Goal: Task Accomplishment & Management: Manage account settings

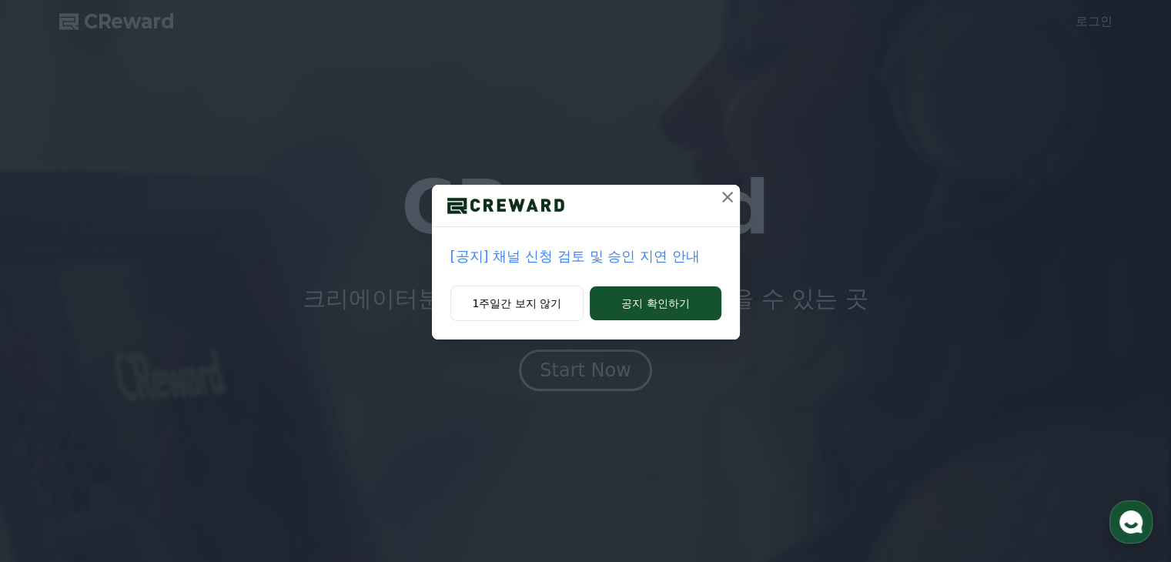
click at [718, 206] on icon at bounding box center [727, 197] width 18 height 18
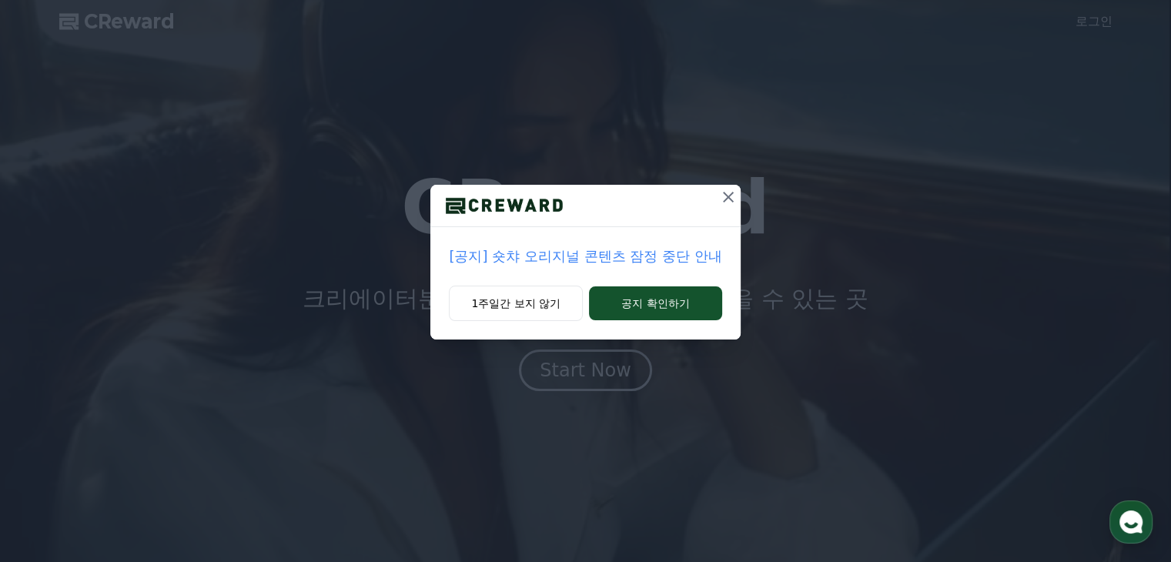
click at [721, 201] on icon at bounding box center [728, 197] width 18 height 18
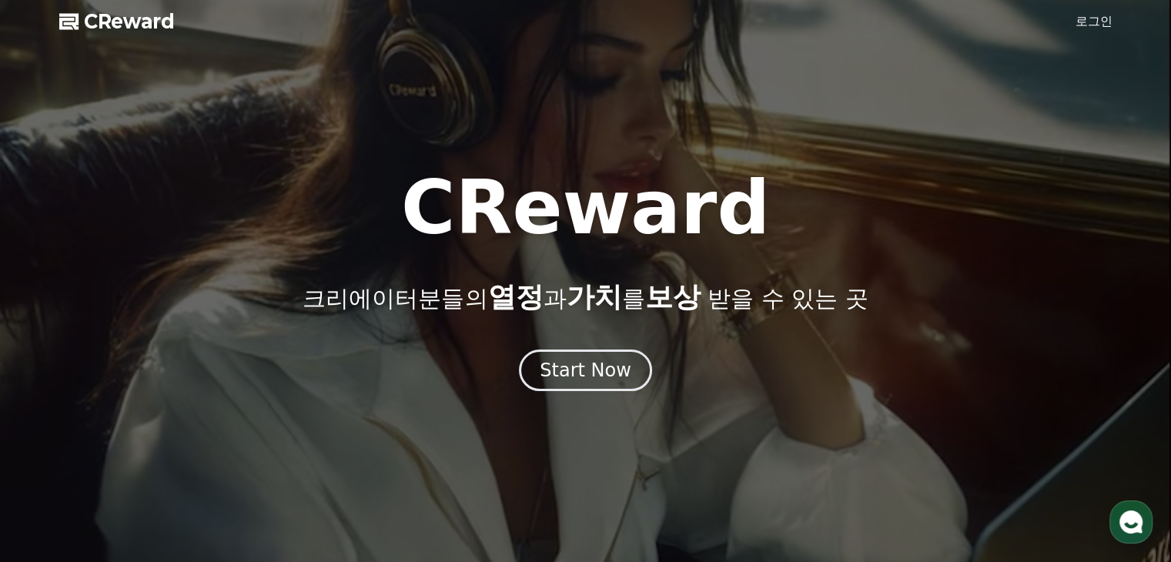
click at [151, 23] on span "CReward" at bounding box center [129, 21] width 91 height 25
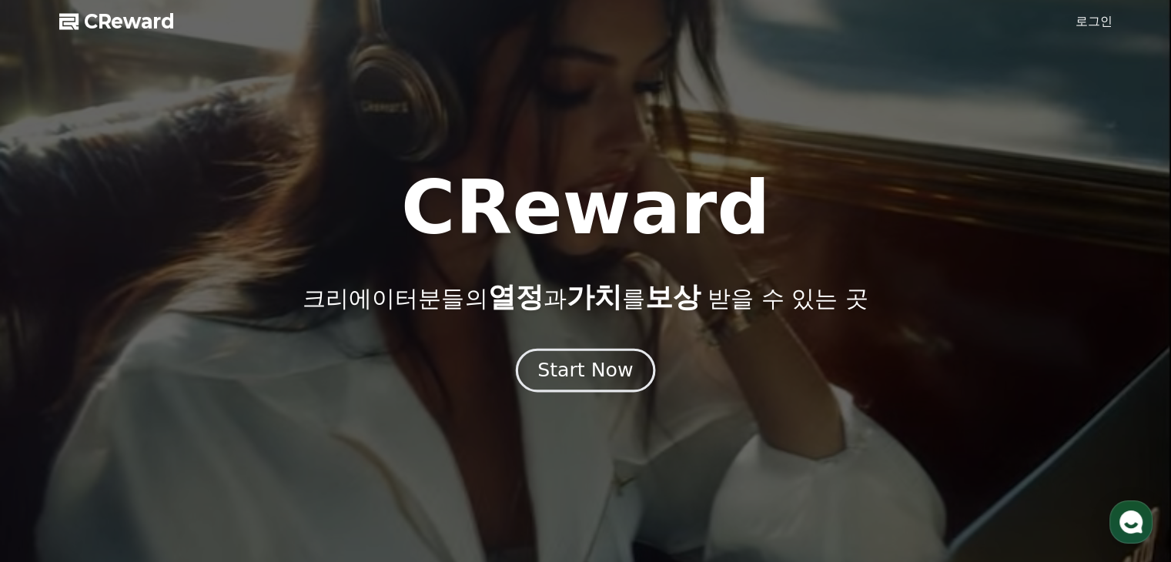
click at [563, 385] on button "Start Now" at bounding box center [585, 371] width 139 height 44
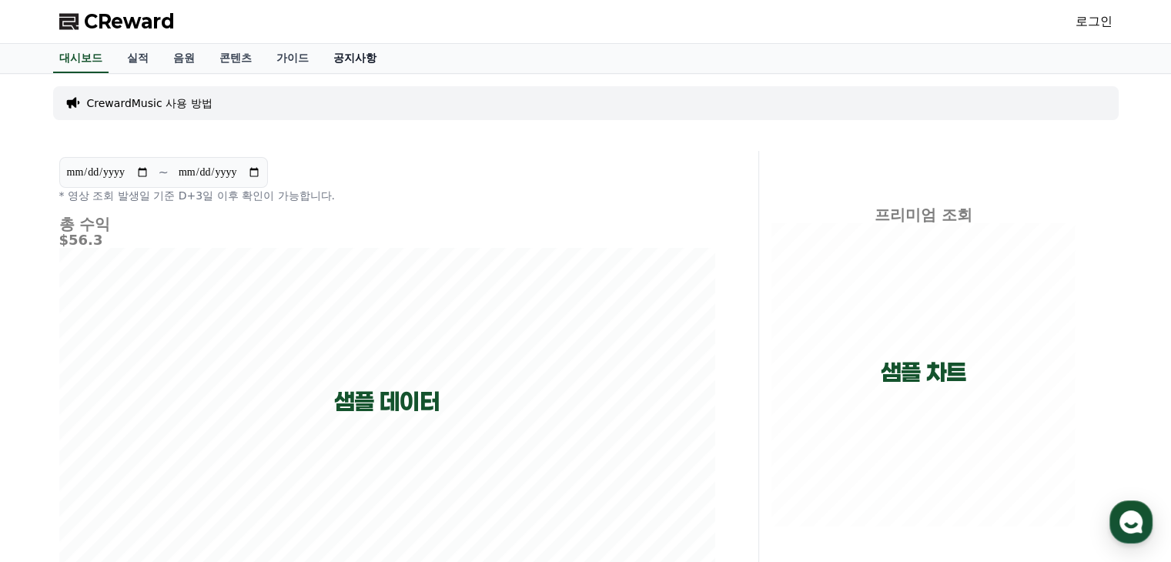
click at [353, 57] on link "공지사항" at bounding box center [355, 58] width 68 height 29
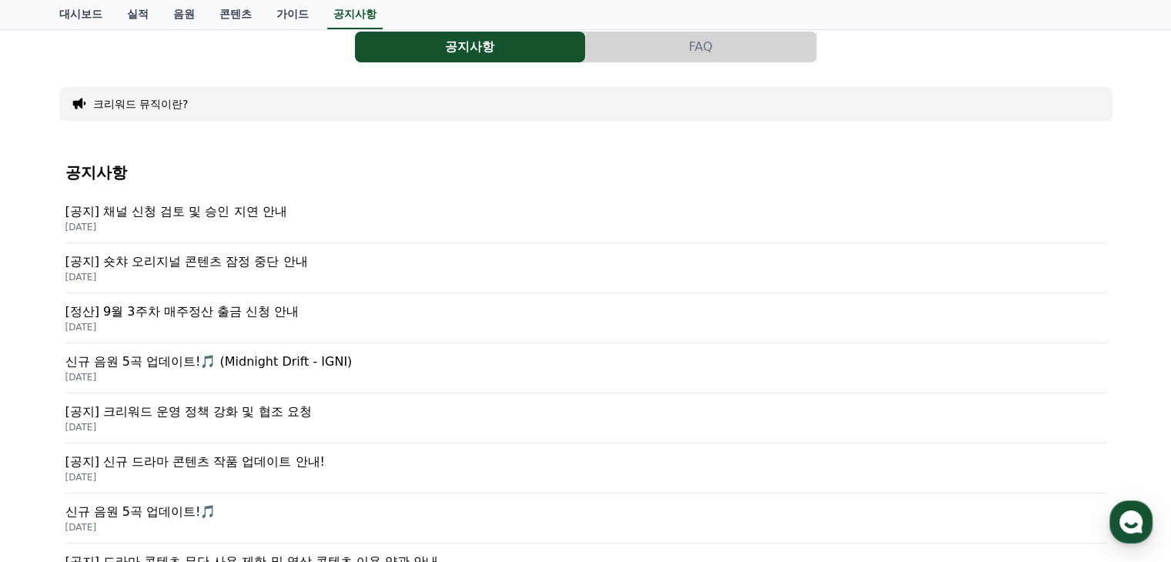
scroll to position [154, 0]
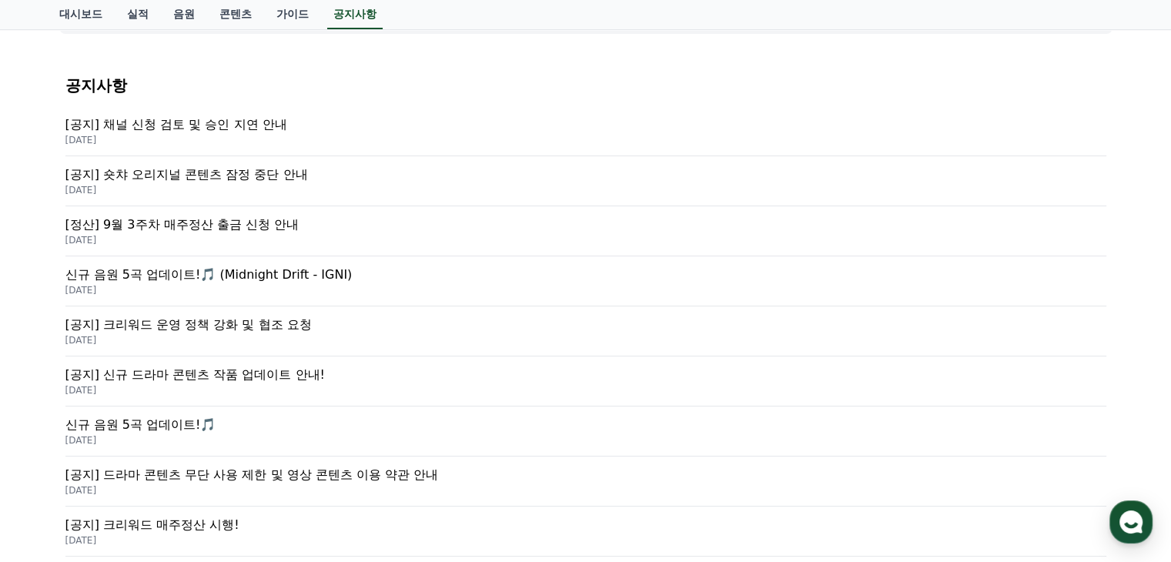
click at [226, 235] on p "[DATE]" at bounding box center [585, 240] width 1041 height 12
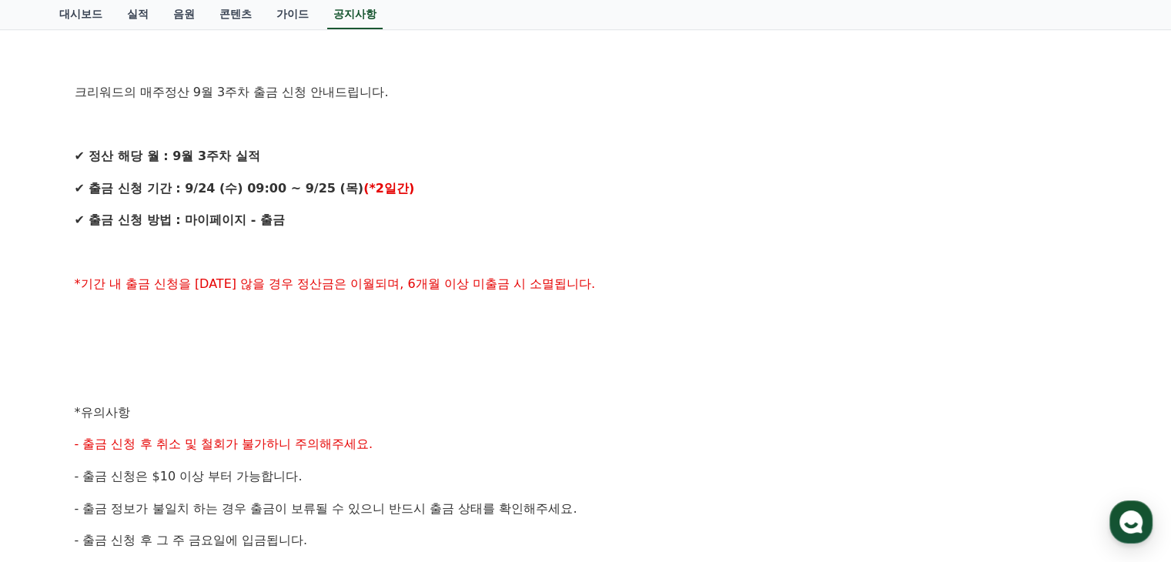
scroll to position [308, 0]
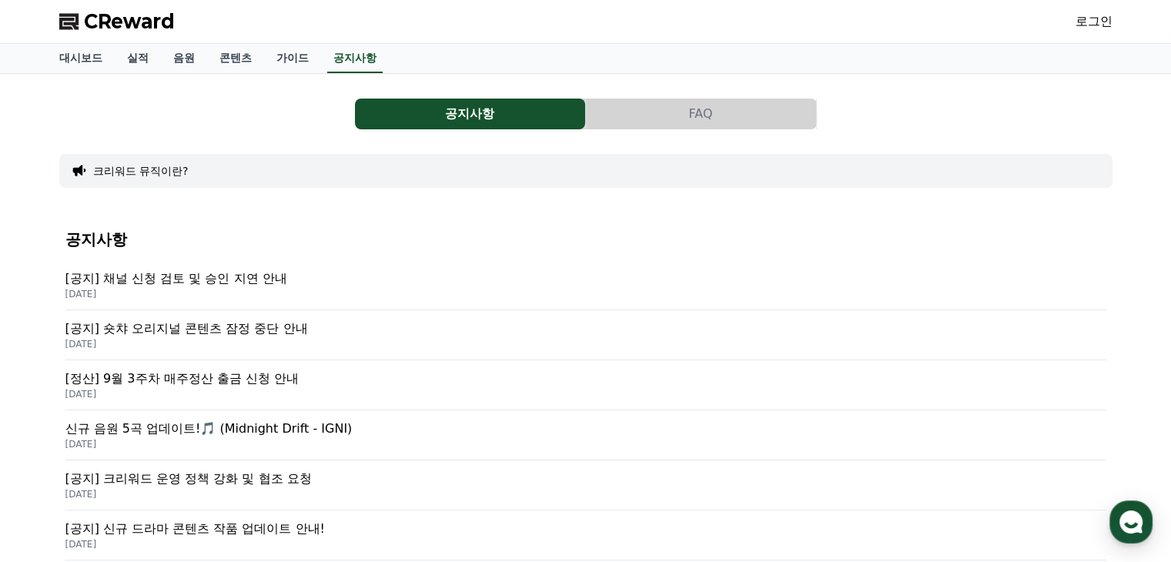
click at [196, 278] on p "[공지] 채널 신청 검토 및 승인 지연 안내" at bounding box center [585, 278] width 1041 height 18
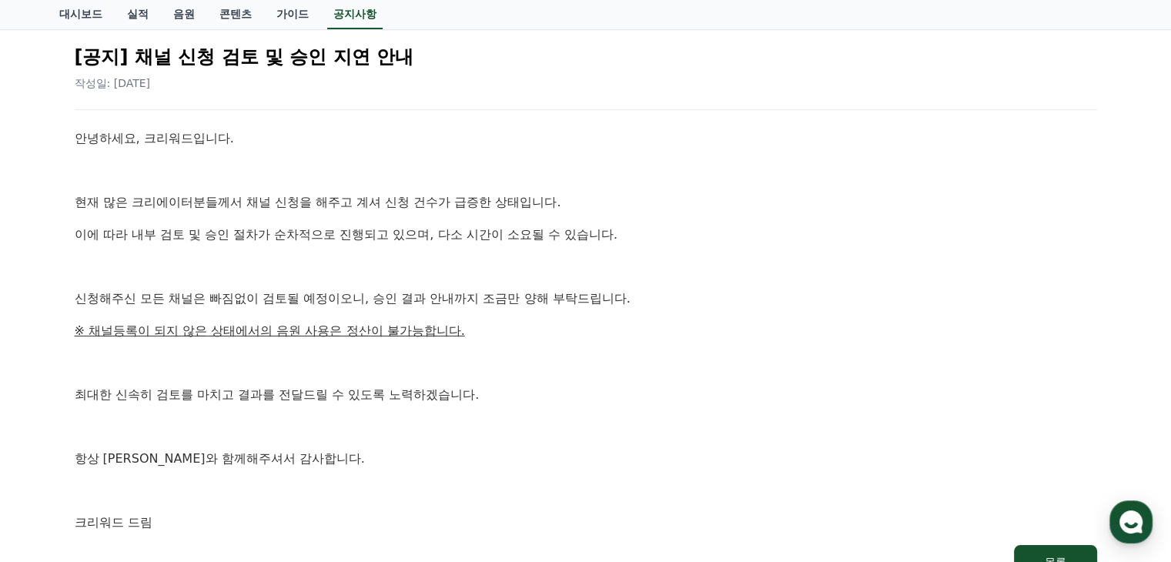
scroll to position [154, 0]
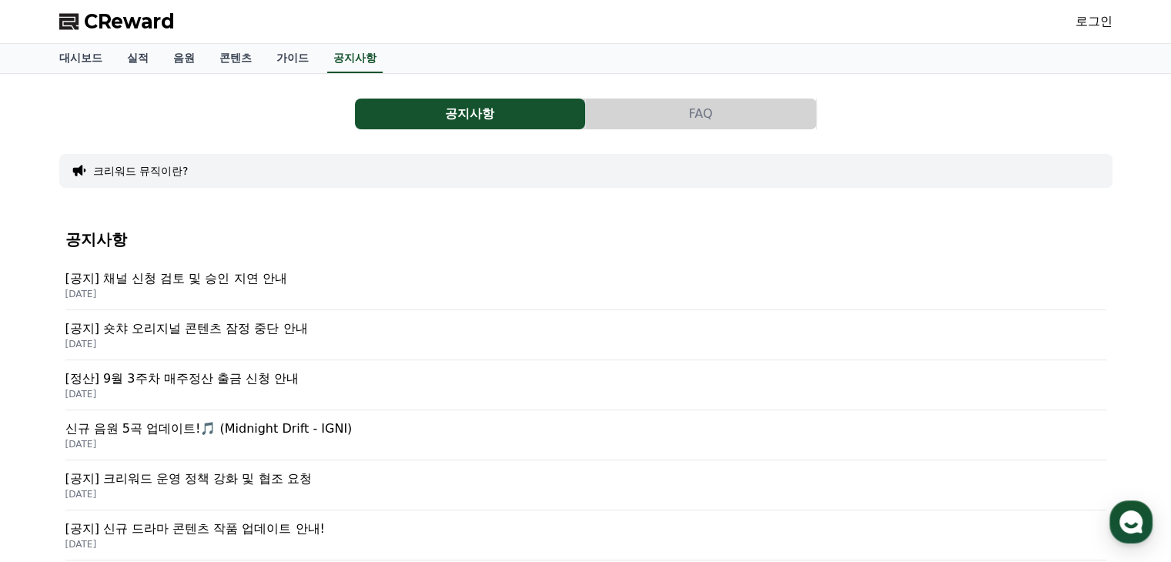
click at [1085, 25] on link "로그인" at bounding box center [1093, 21] width 37 height 18
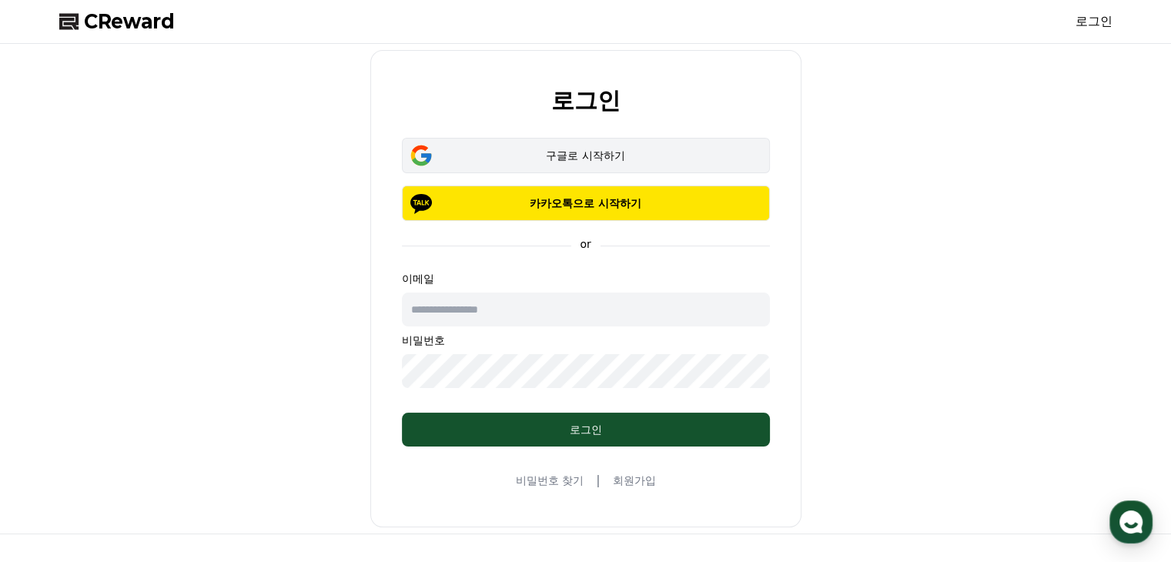
click at [583, 155] on div "구글로 시작하기" at bounding box center [585, 155] width 323 height 15
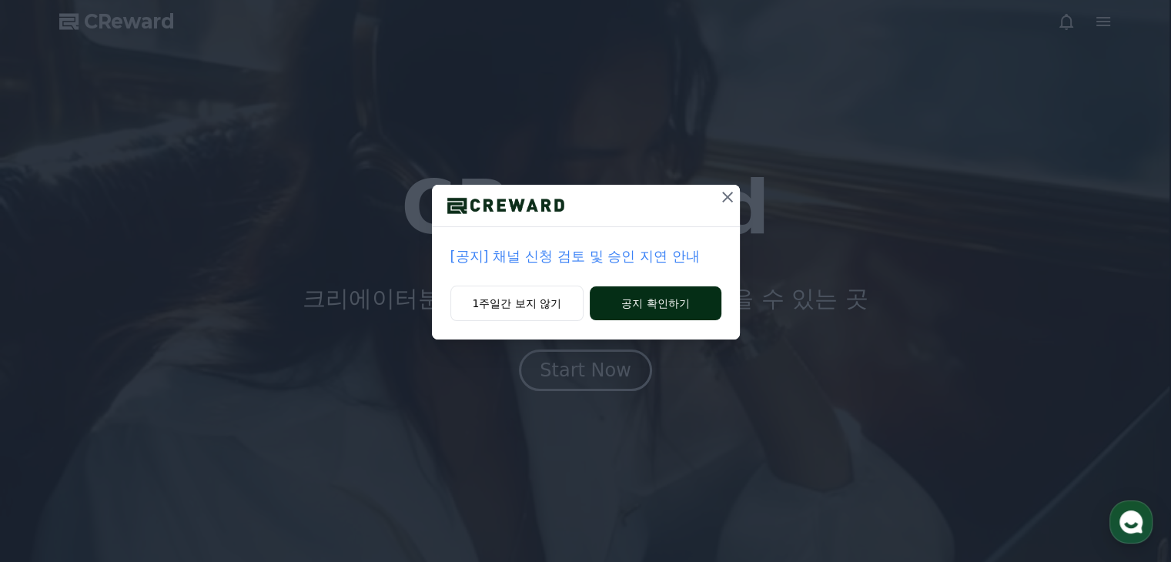
click at [625, 306] on button "공지 확인하기" at bounding box center [655, 303] width 131 height 34
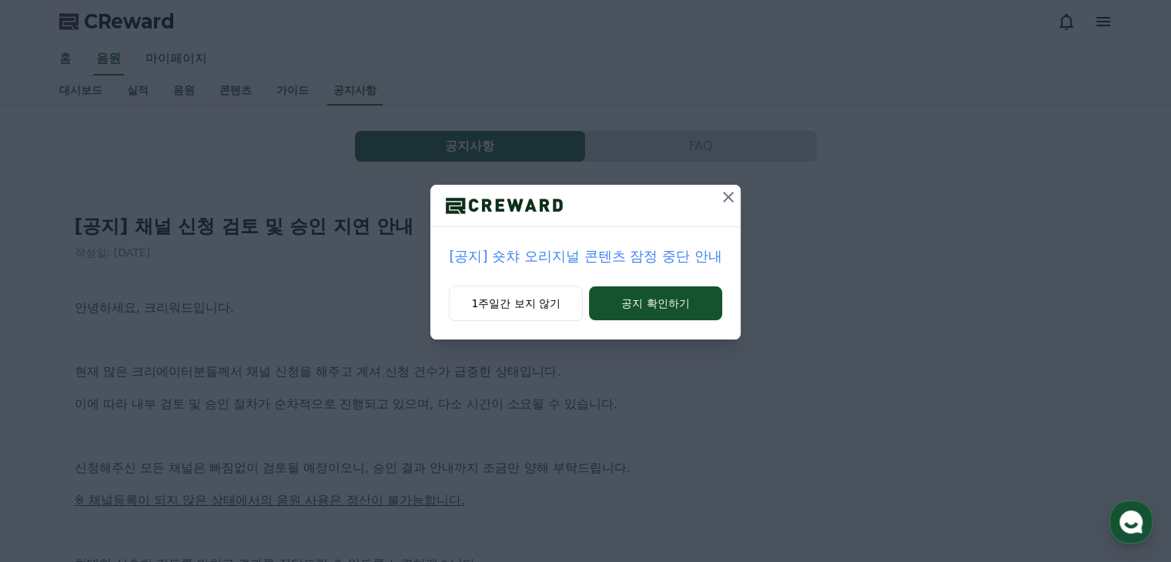
click at [721, 209] on div at bounding box center [728, 206] width 25 height 42
click at [730, 201] on icon at bounding box center [728, 197] width 18 height 18
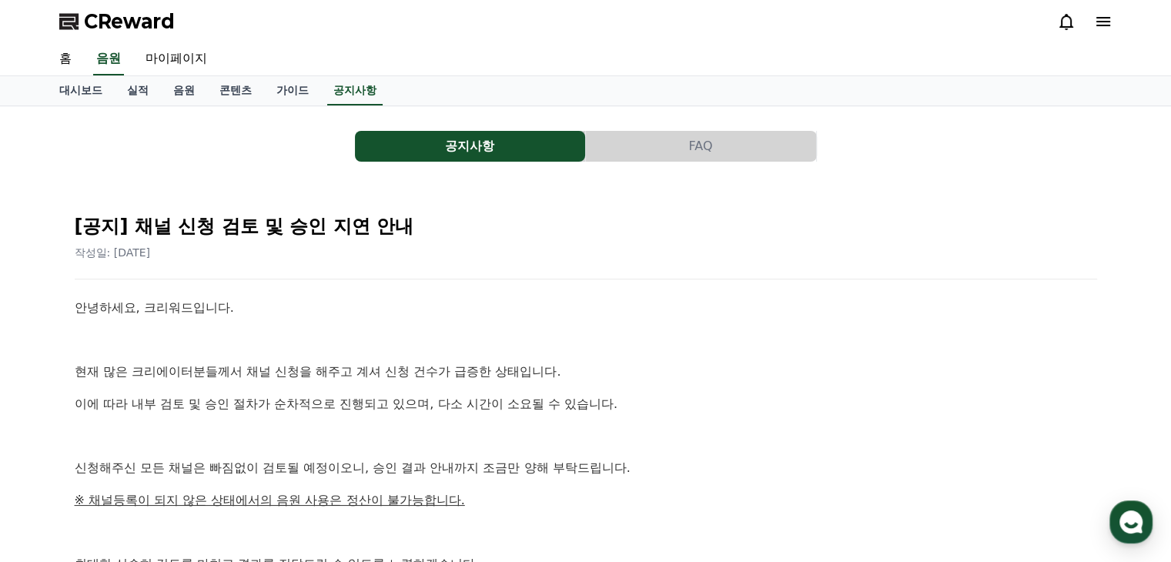
click at [1099, 27] on icon at bounding box center [1103, 21] width 18 height 18
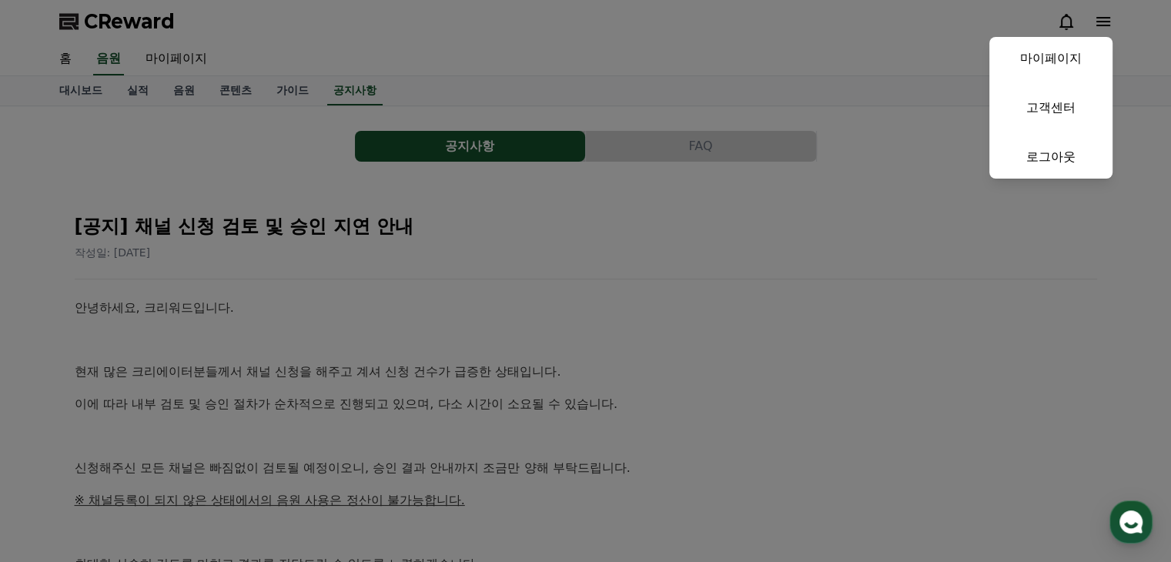
click at [783, 69] on button "close" at bounding box center [585, 281] width 1171 height 562
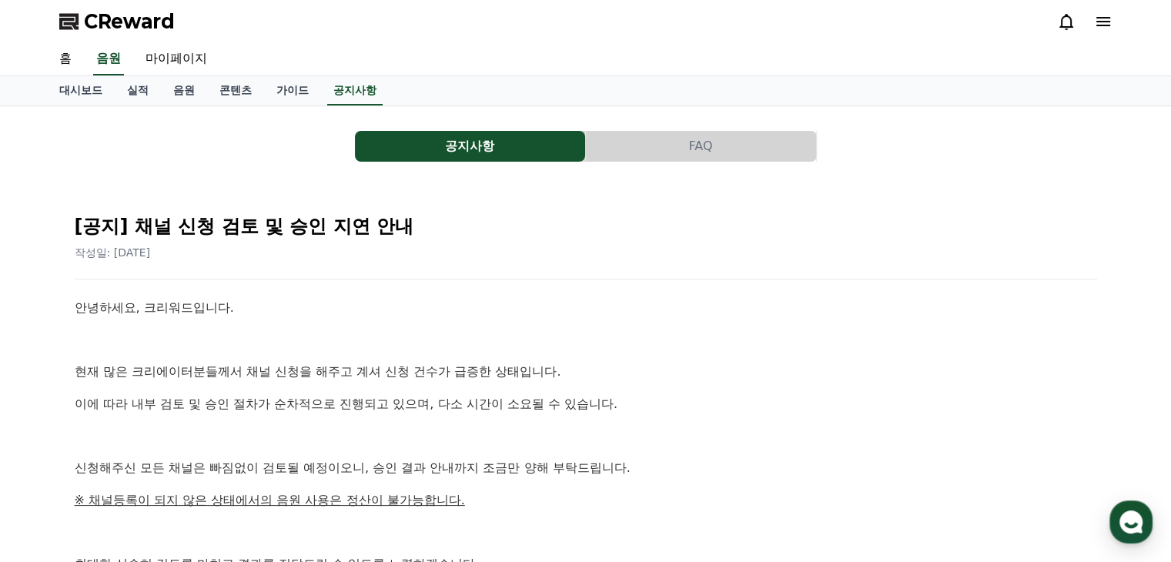
click at [135, 22] on span "CReward" at bounding box center [129, 21] width 91 height 25
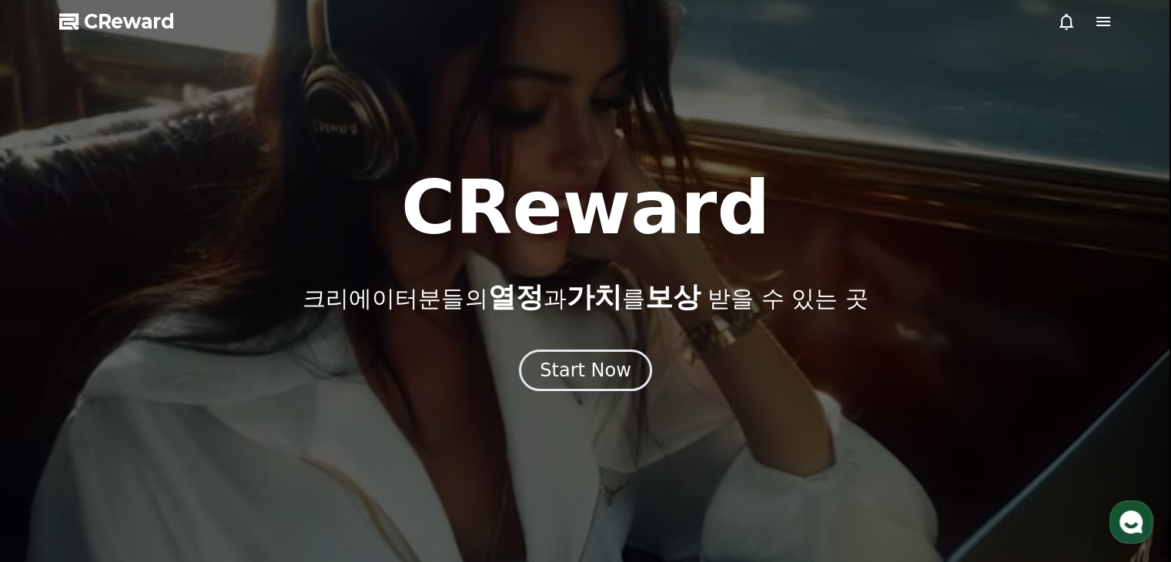
click at [1096, 33] on div at bounding box center [585, 281] width 1171 height 562
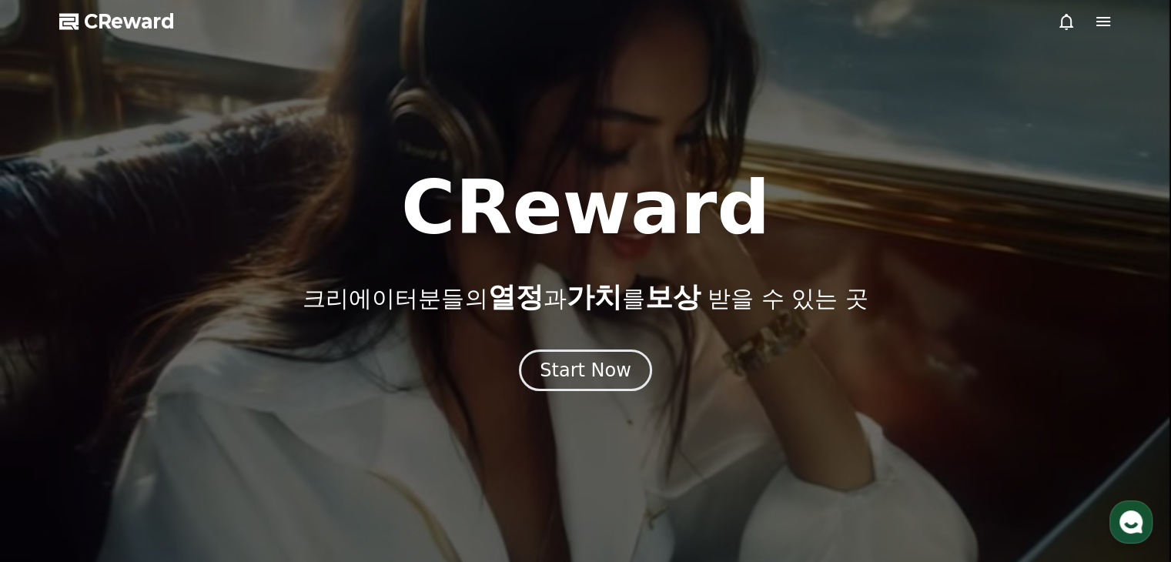
click at [1102, 23] on icon at bounding box center [1103, 21] width 18 height 18
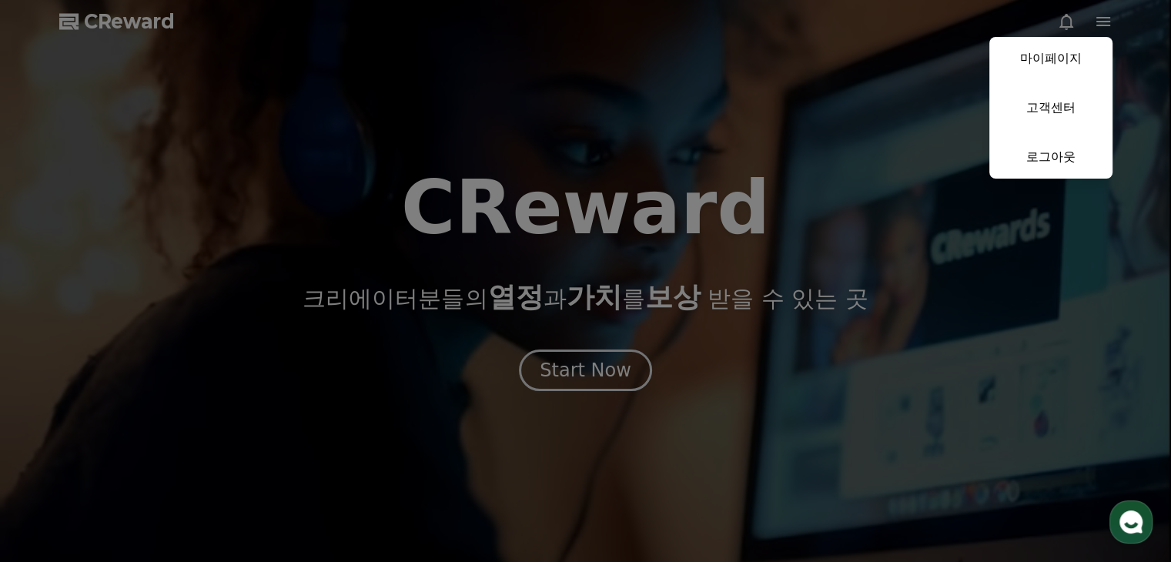
click at [758, 321] on button "close" at bounding box center [585, 281] width 1171 height 562
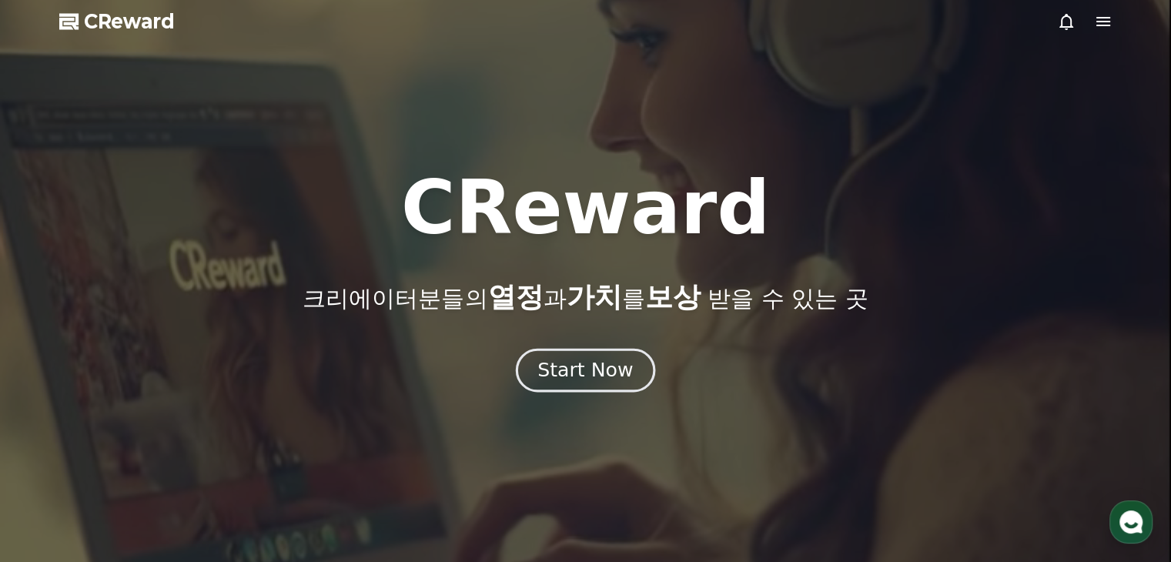
click at [588, 359] on div "Start Now" at bounding box center [584, 370] width 95 height 26
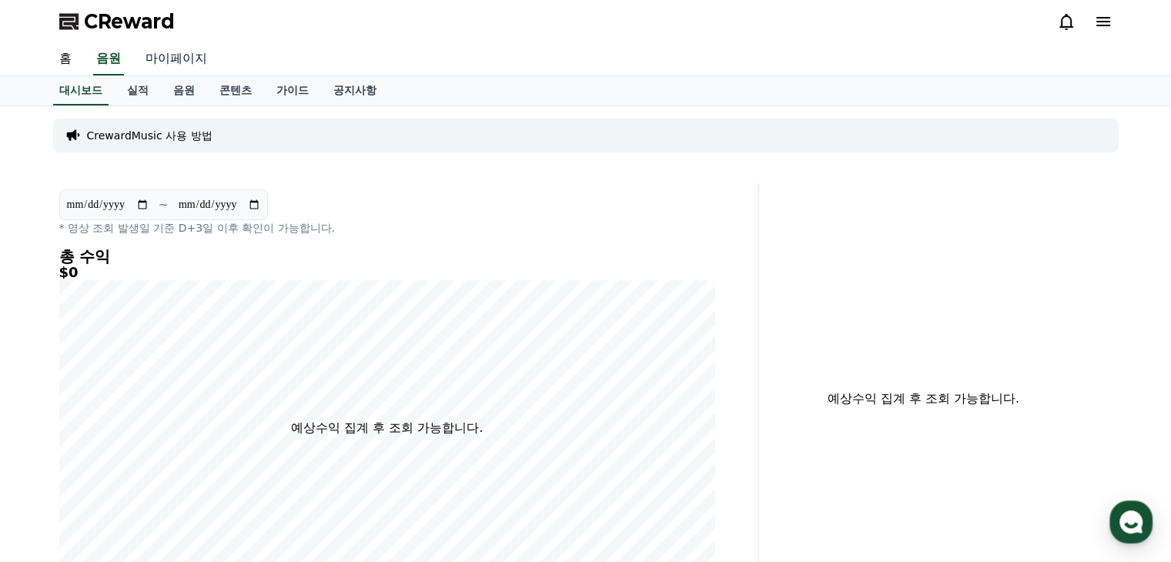
click at [158, 56] on link "마이페이지" at bounding box center [176, 59] width 86 height 32
select select "**********"
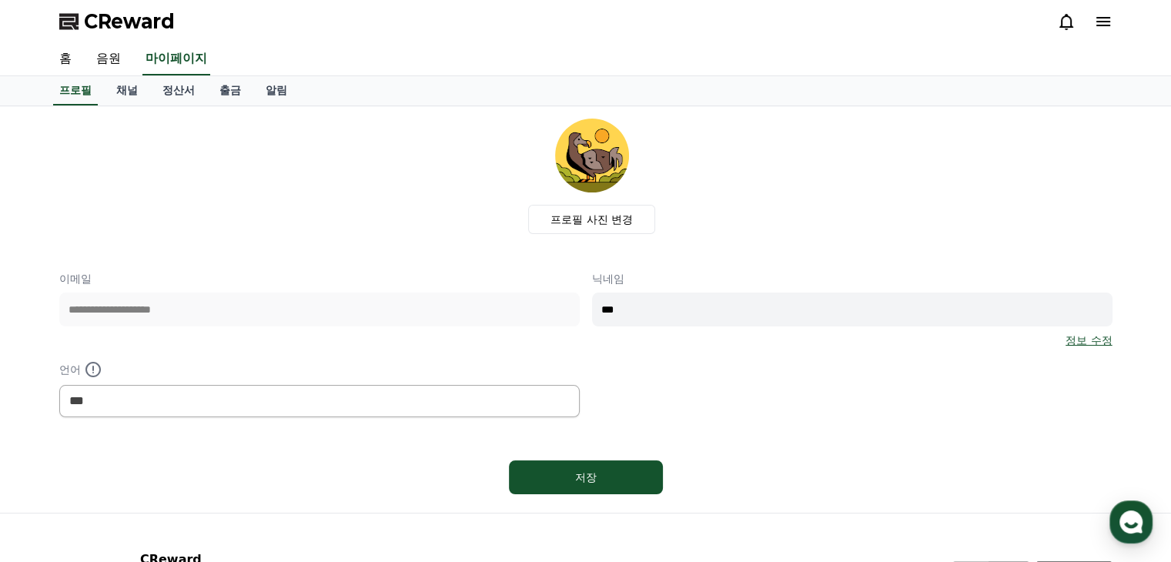
click at [696, 309] on input "***" at bounding box center [852, 310] width 520 height 34
click at [718, 271] on p "닉네임" at bounding box center [852, 278] width 520 height 15
click at [790, 355] on div "**********" at bounding box center [585, 344] width 1053 height 146
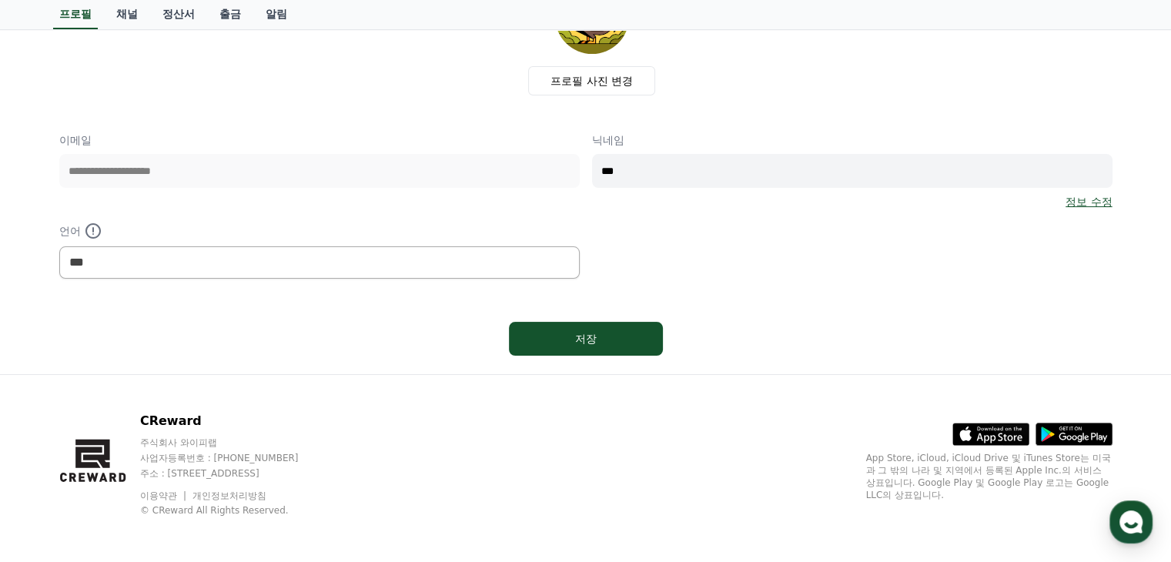
scroll to position [141, 0]
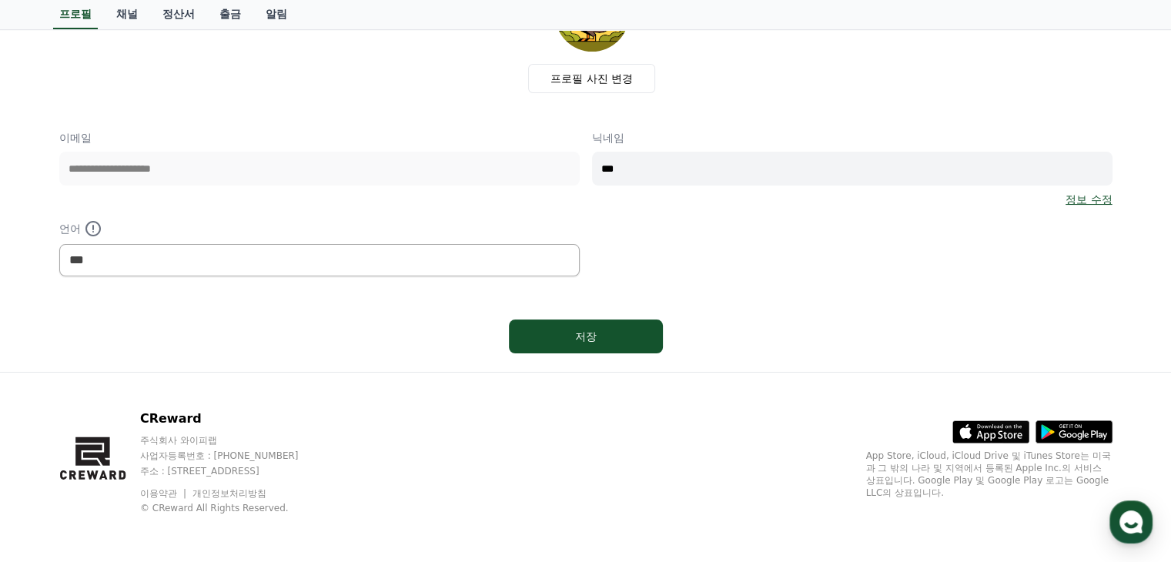
click at [591, 356] on div "저장" at bounding box center [585, 336] width 1053 height 46
click at [591, 339] on div "저장" at bounding box center [586, 336] width 92 height 15
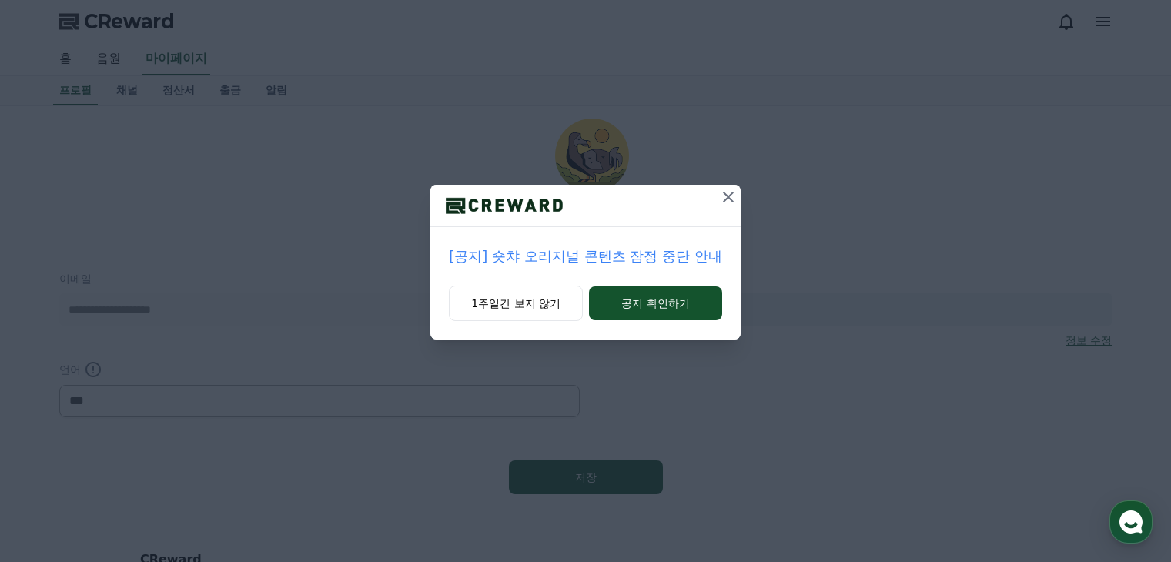
select select "**********"
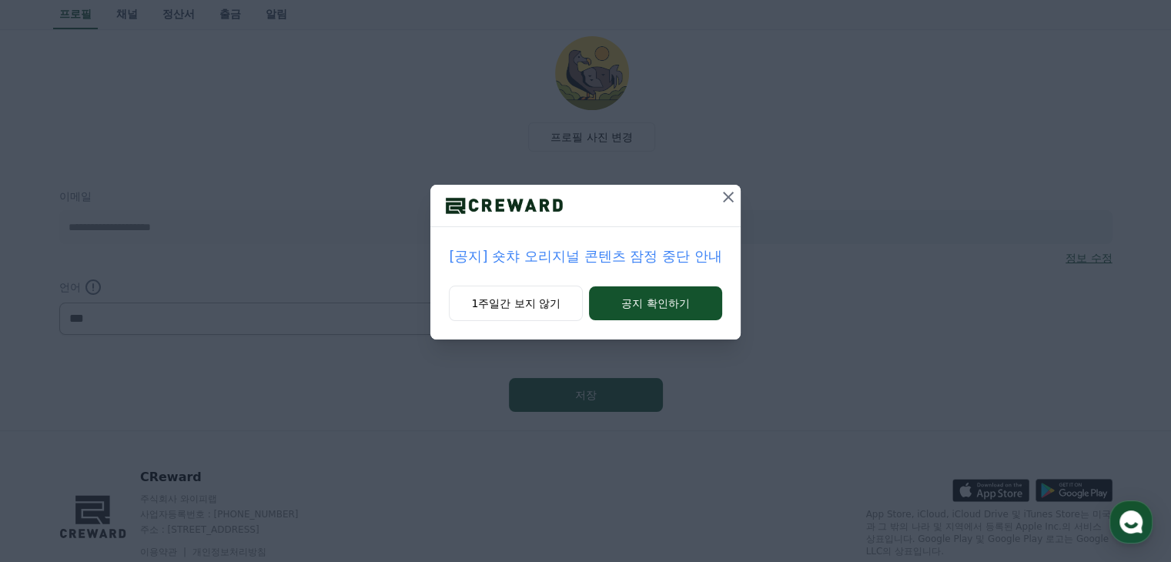
click at [730, 198] on icon at bounding box center [728, 197] width 11 height 11
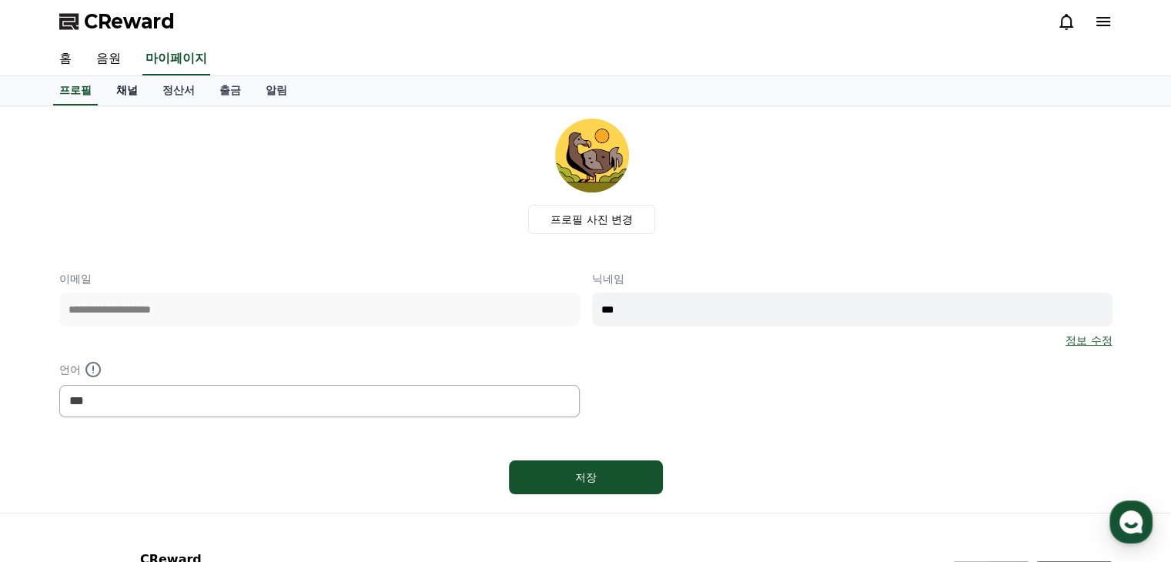
click at [128, 90] on link "채널" at bounding box center [127, 90] width 46 height 29
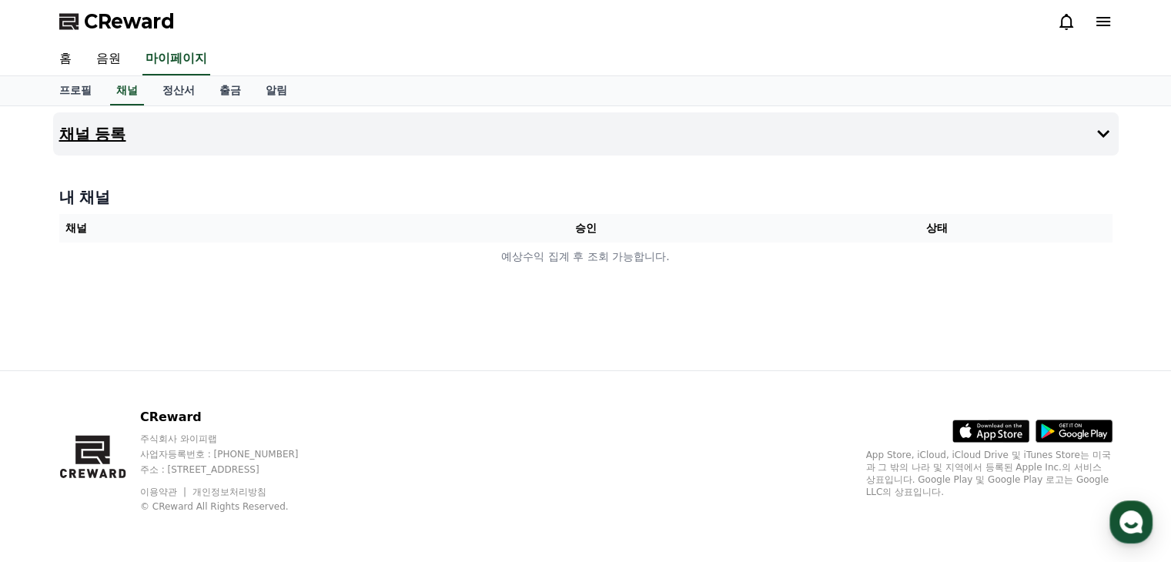
click at [636, 149] on button "채널 등록" at bounding box center [585, 133] width 1065 height 43
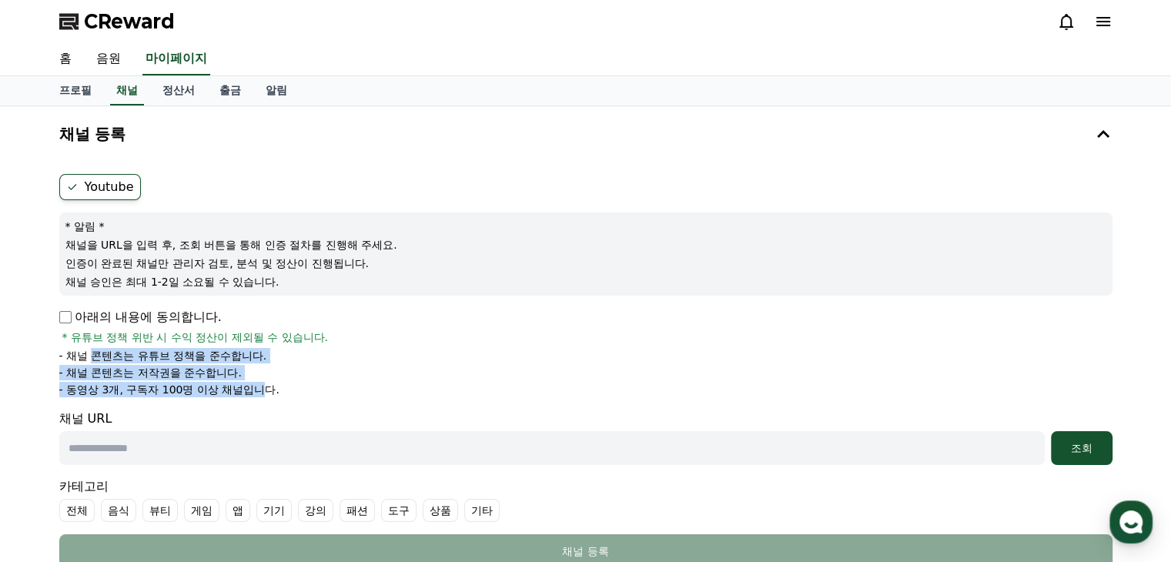
drag, startPoint x: 90, startPoint y: 358, endPoint x: 261, endPoint y: 389, distance: 173.7
click at [261, 389] on ul "- 채널 콘텐츠는 유튜브 정책을 준수합니다. - 채널 콘텐츠는 저작권을 준수합니다. - 동영상 3개, 구독자 100명 이상 채널입니다." at bounding box center [585, 372] width 1053 height 49
click at [261, 390] on p "- 동영상 3개, 구독자 100명 이상 채널입니다." at bounding box center [169, 389] width 220 height 15
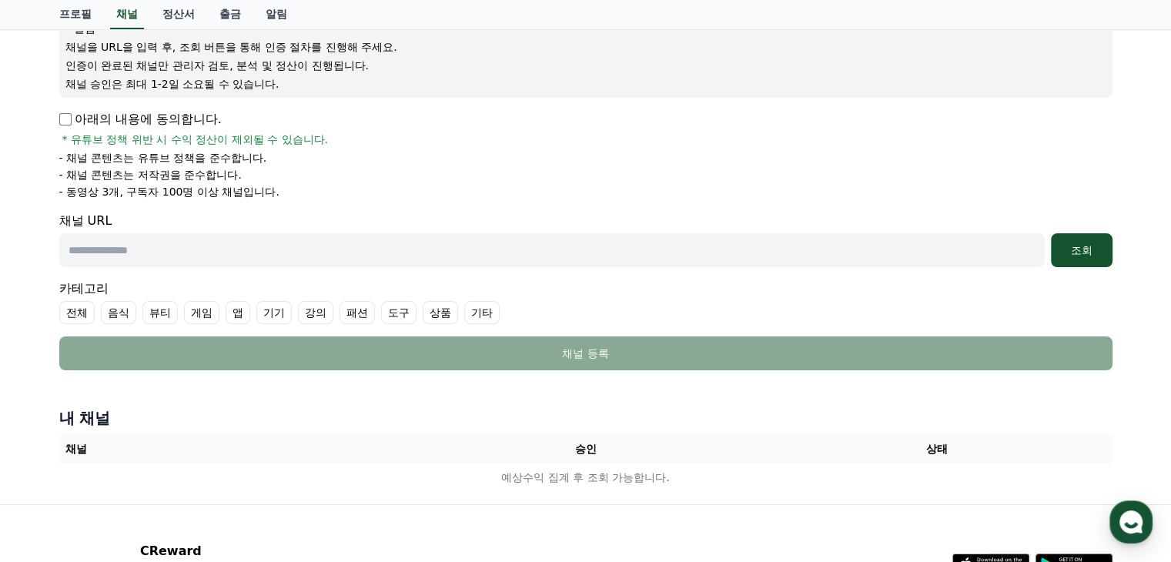
scroll to position [154, 0]
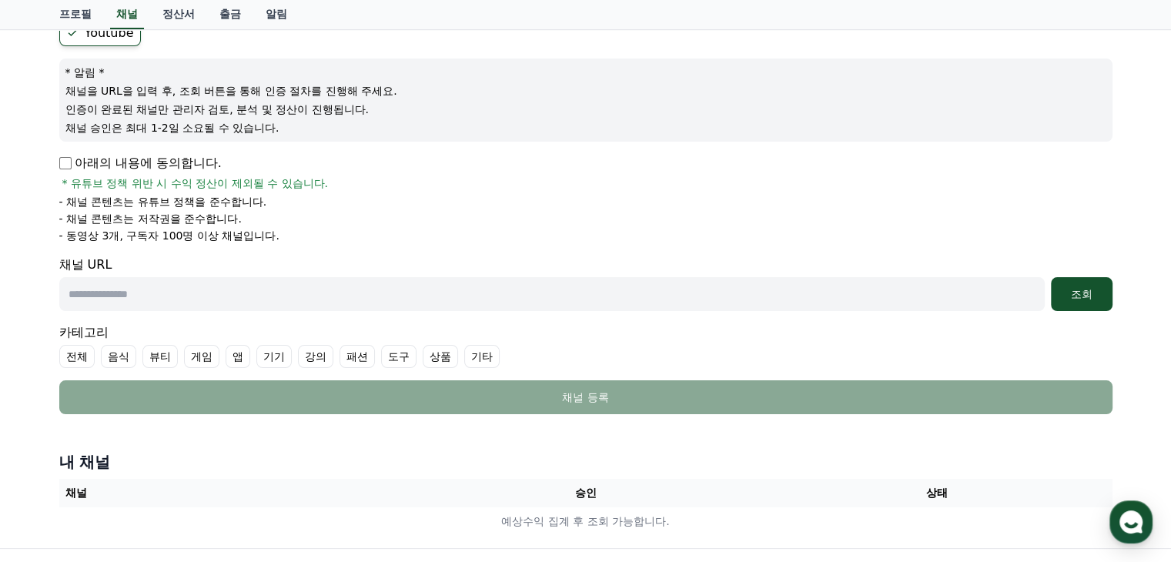
click at [223, 303] on input "text" at bounding box center [551, 294] width 985 height 34
click at [179, 296] on input "text" at bounding box center [551, 294] width 985 height 34
paste input "**********"
type input "**********"
drag, startPoint x: 377, startPoint y: 291, endPoint x: 0, endPoint y: 319, distance: 378.3
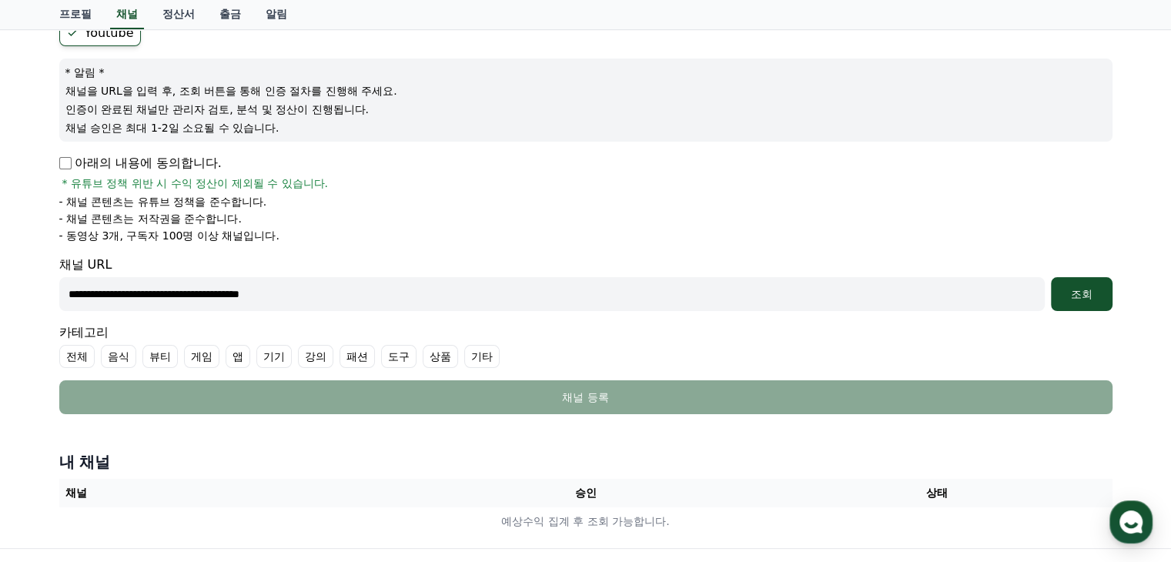
click at [0, 319] on div "**********" at bounding box center [585, 250] width 1171 height 596
paste input "**********"
type input "**********"
click at [1103, 302] on button "조회" at bounding box center [1082, 294] width 62 height 34
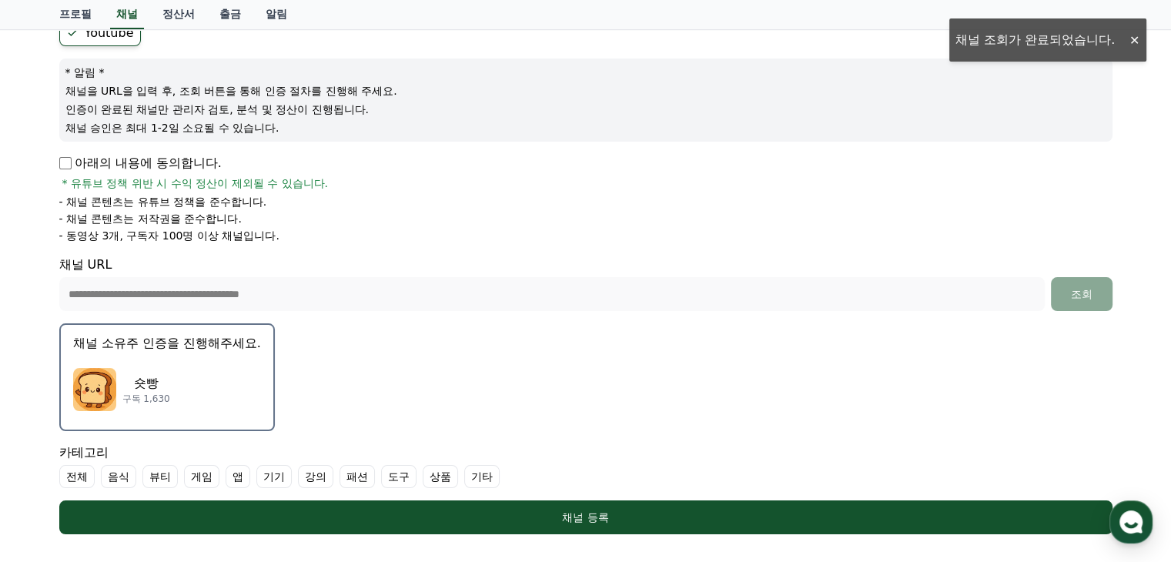
click at [102, 383] on img "button" at bounding box center [94, 389] width 43 height 43
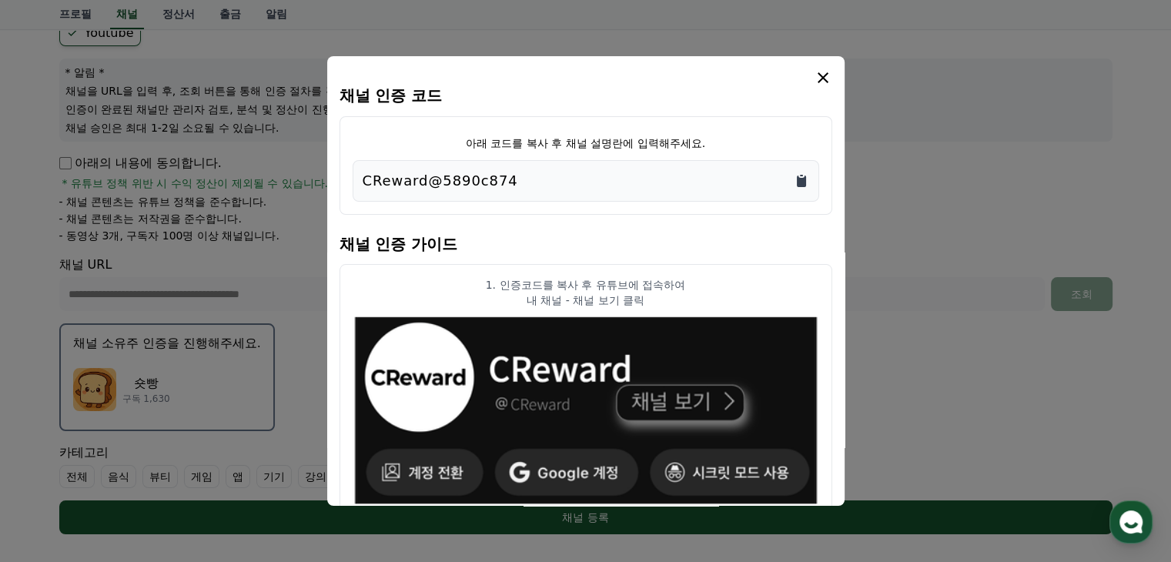
click at [798, 184] on icon "Copy to clipboard" at bounding box center [801, 182] width 9 height 12
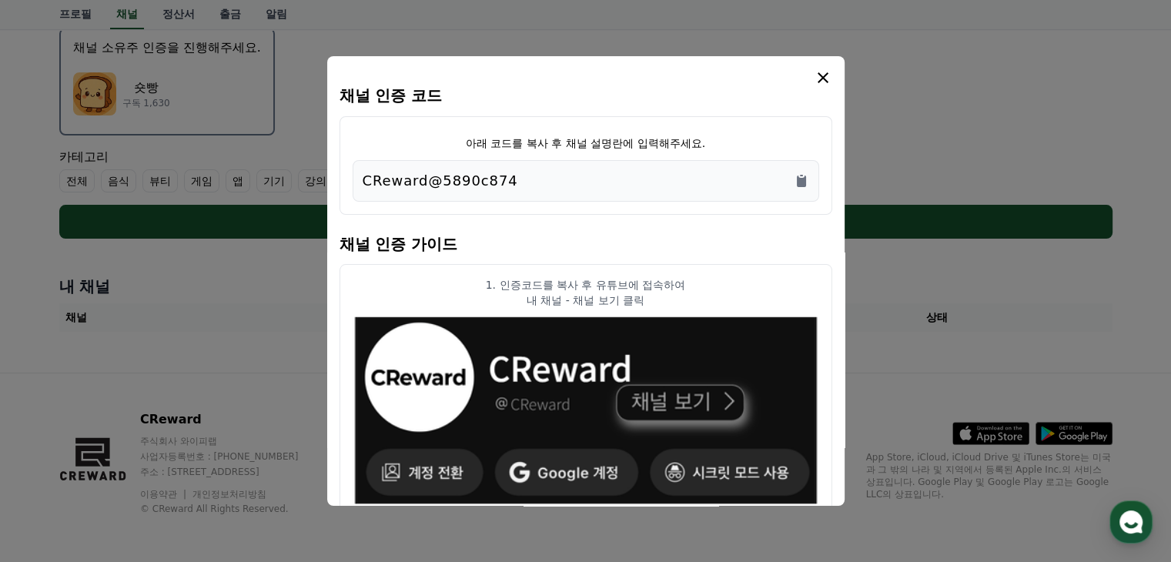
scroll to position [65, 0]
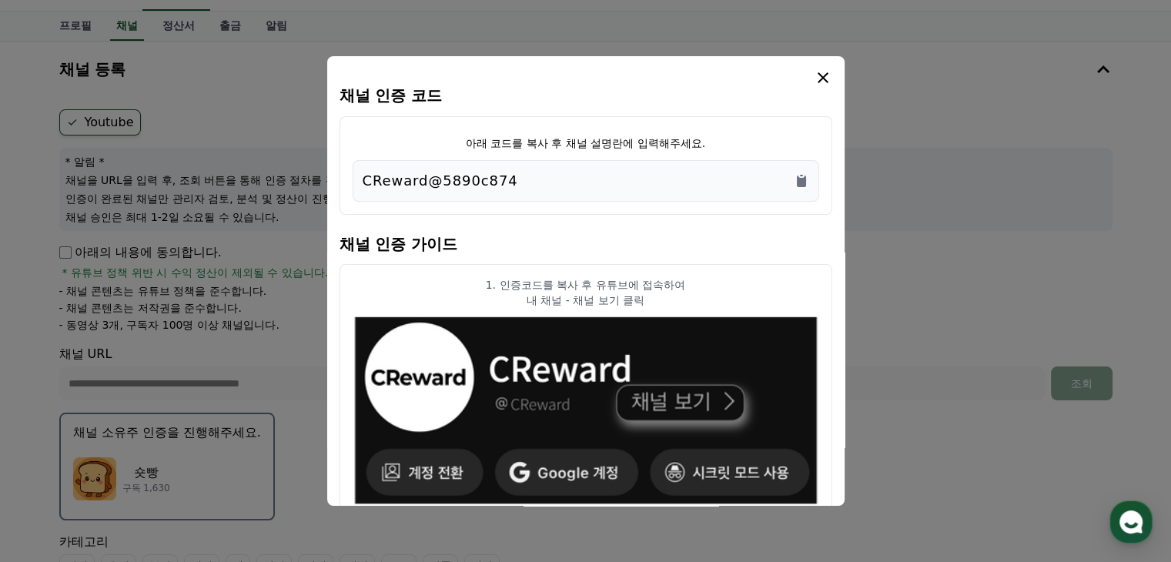
click at [822, 81] on icon "modal" at bounding box center [823, 78] width 18 height 18
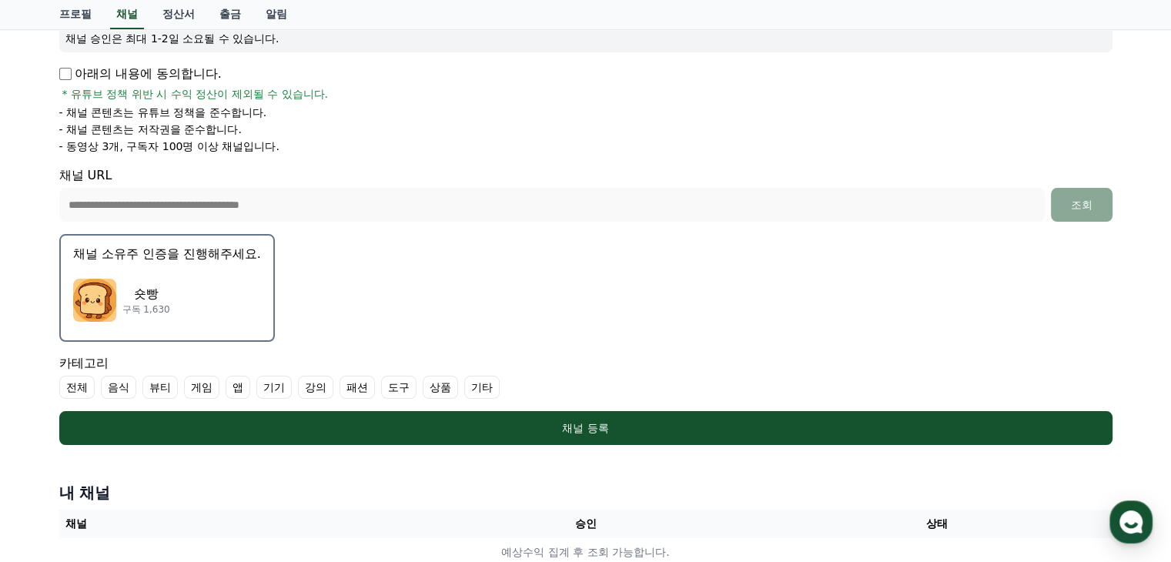
scroll to position [450, 0]
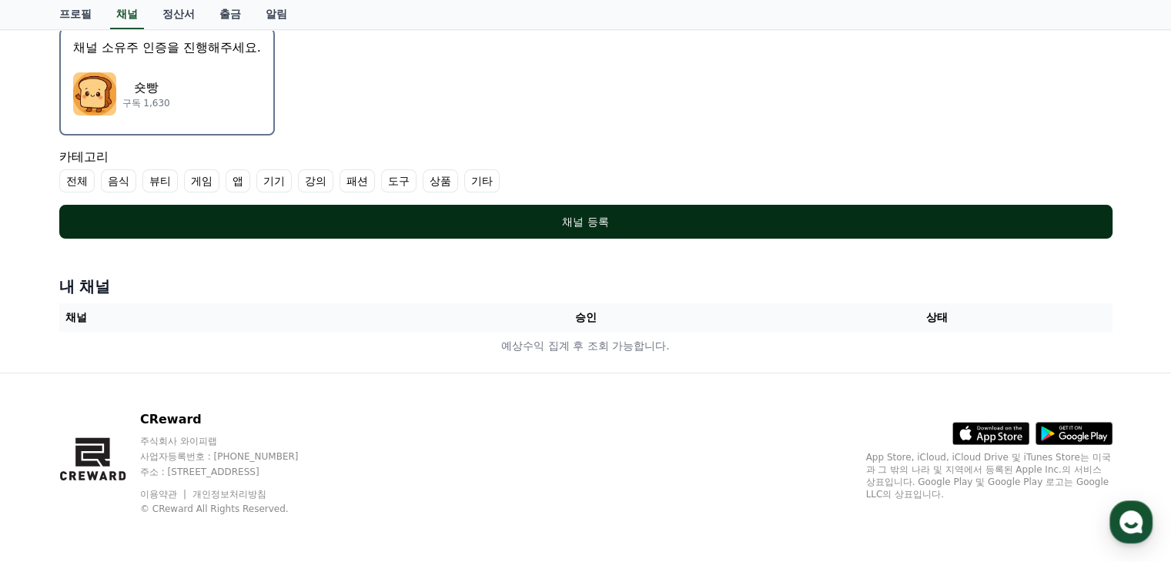
click at [463, 225] on div "채널 등록" at bounding box center [586, 221] width 992 height 15
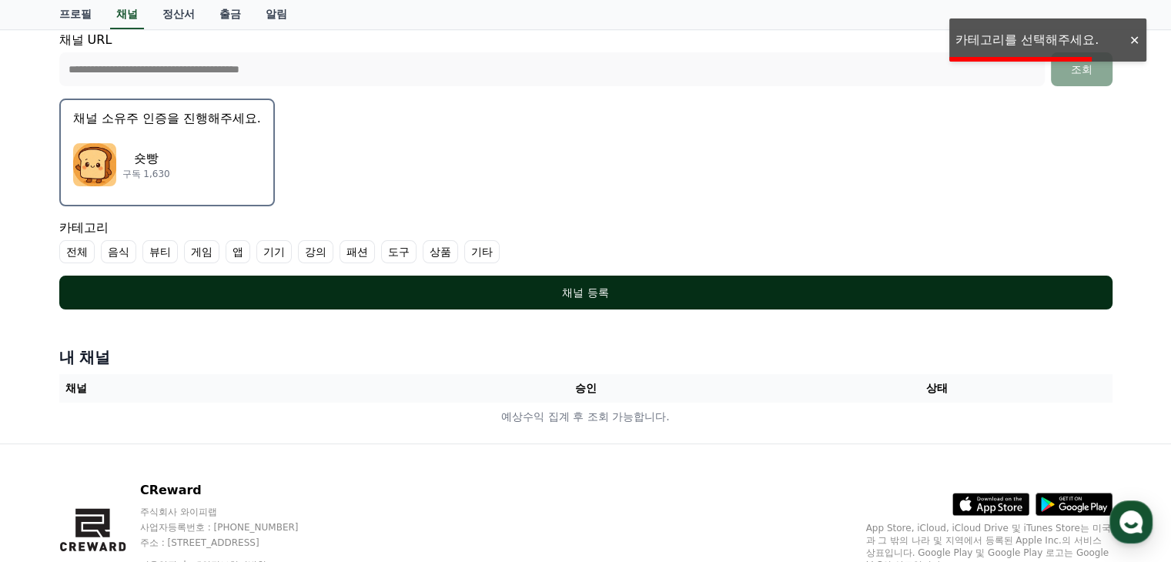
scroll to position [373, 0]
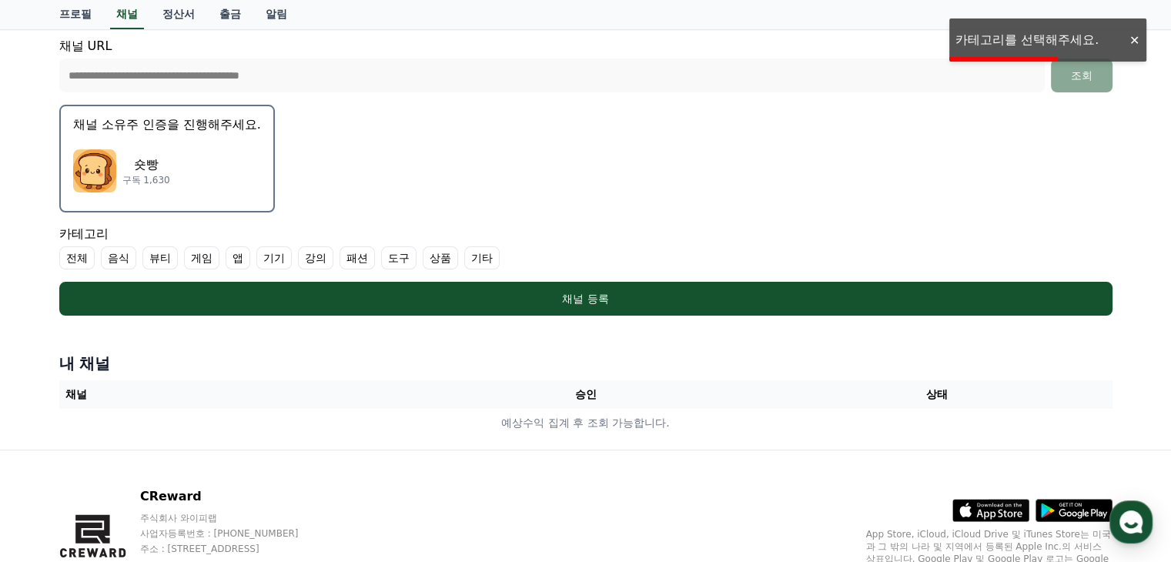
click at [68, 254] on label "전체" at bounding box center [76, 257] width 35 height 23
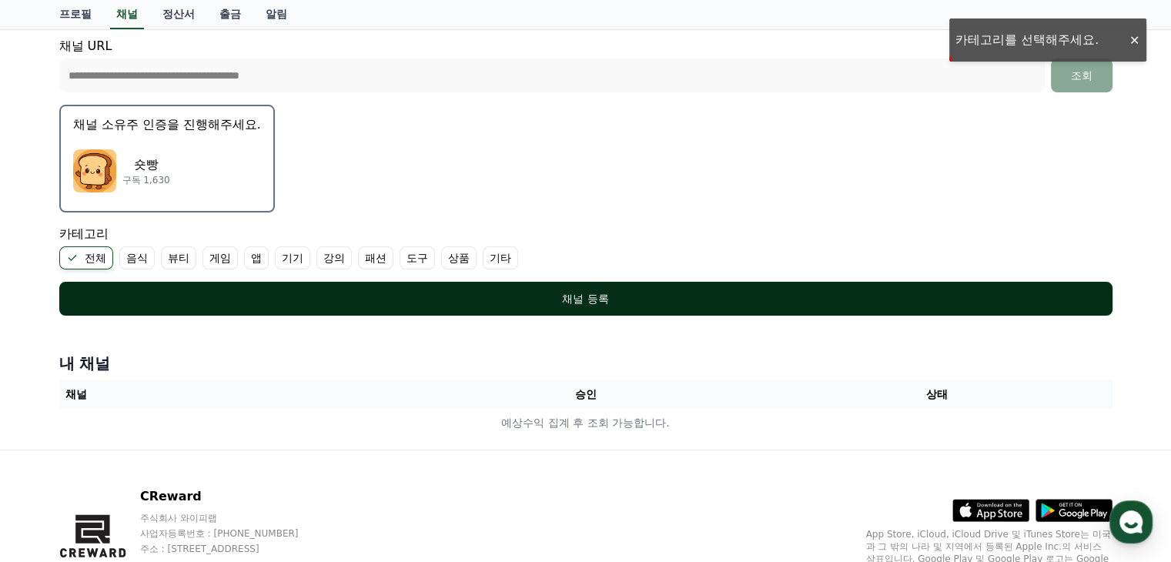
click at [441, 303] on button "채널 등록" at bounding box center [585, 299] width 1053 height 34
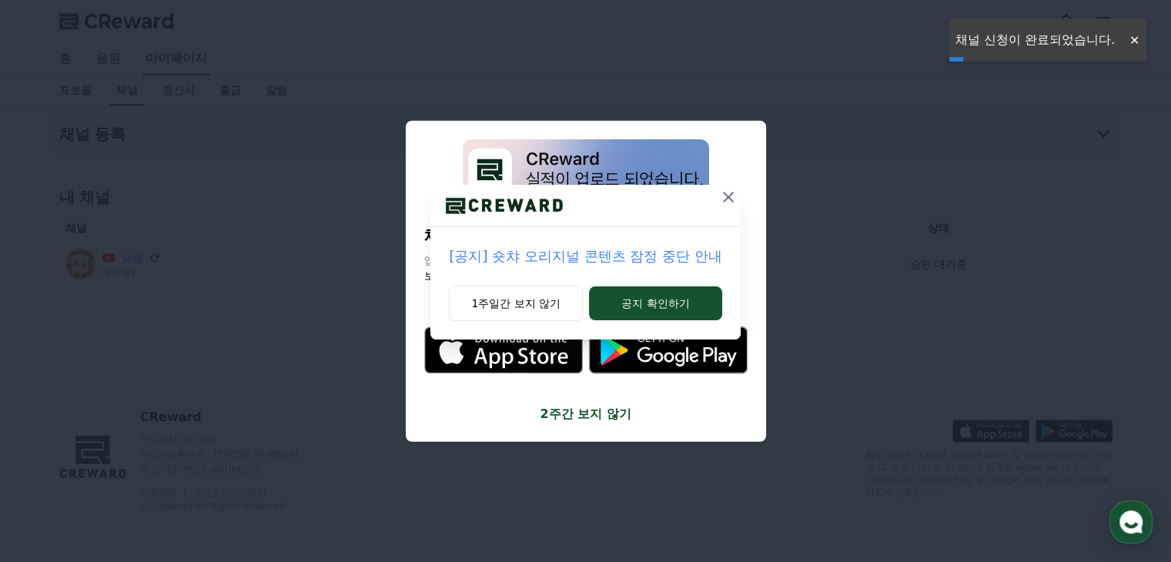
click at [727, 191] on icon at bounding box center [728, 197] width 18 height 18
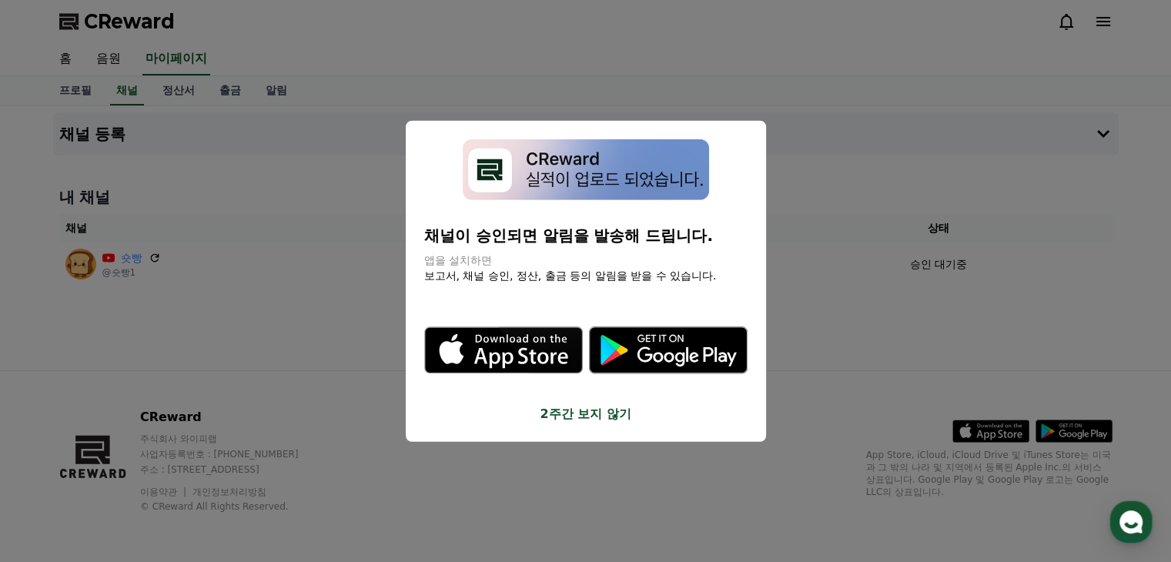
click at [920, 198] on button "close modal" at bounding box center [585, 281] width 1171 height 562
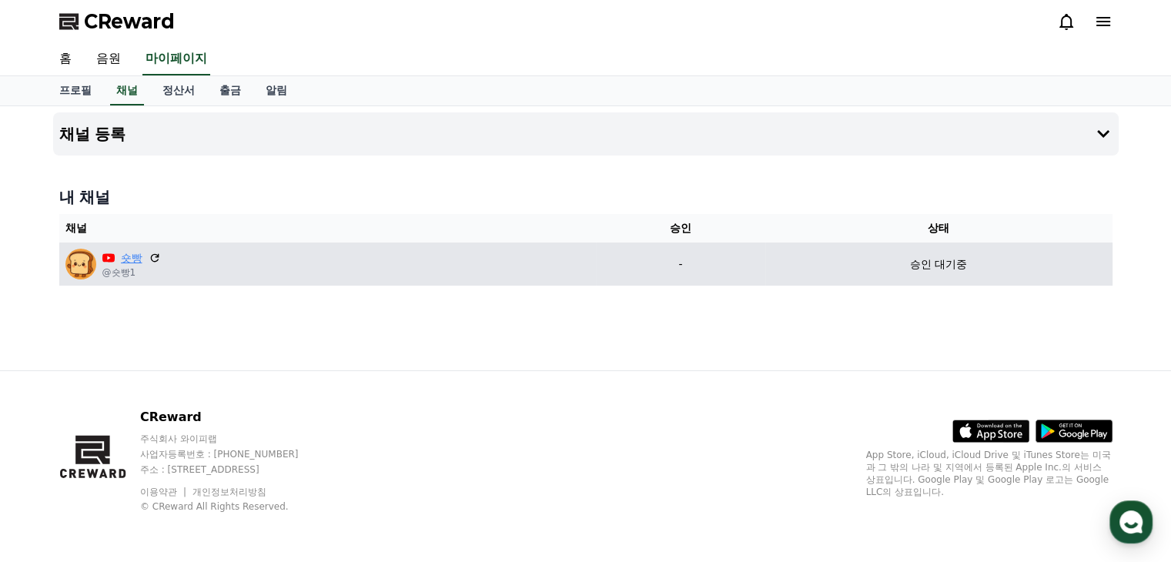
click at [135, 254] on link "숏빵" at bounding box center [132, 258] width 22 height 16
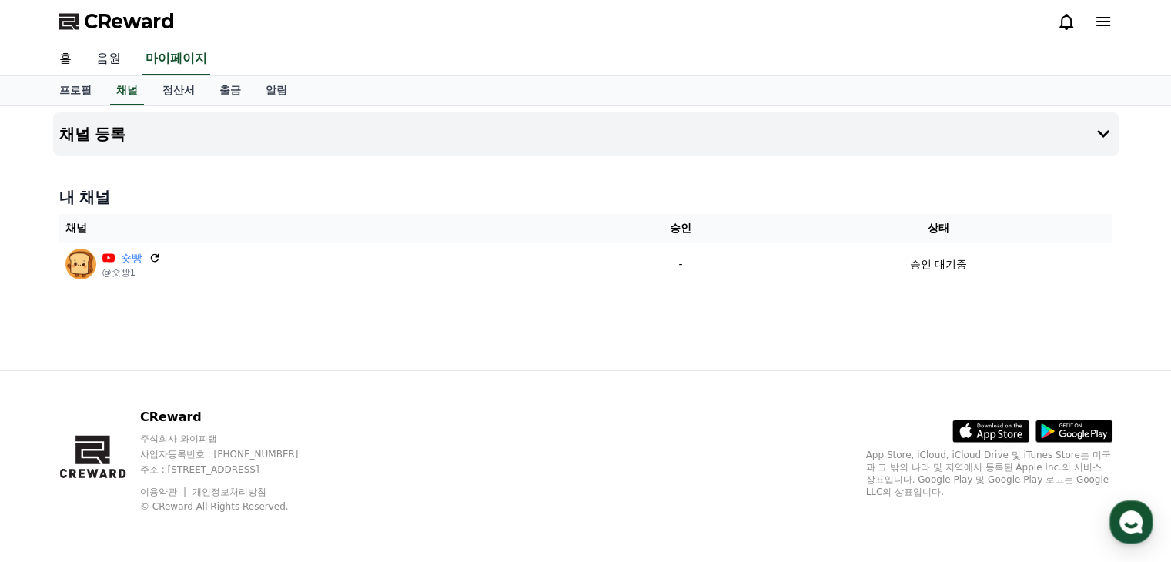
click at [114, 59] on link "음원" at bounding box center [108, 59] width 49 height 32
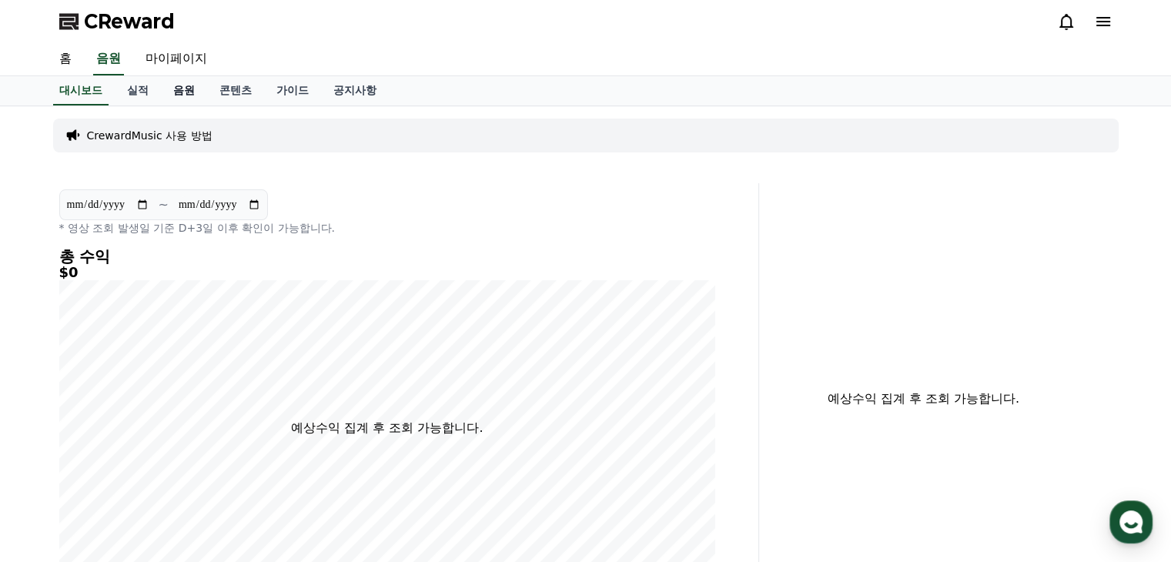
click at [177, 87] on link "음원" at bounding box center [184, 90] width 46 height 29
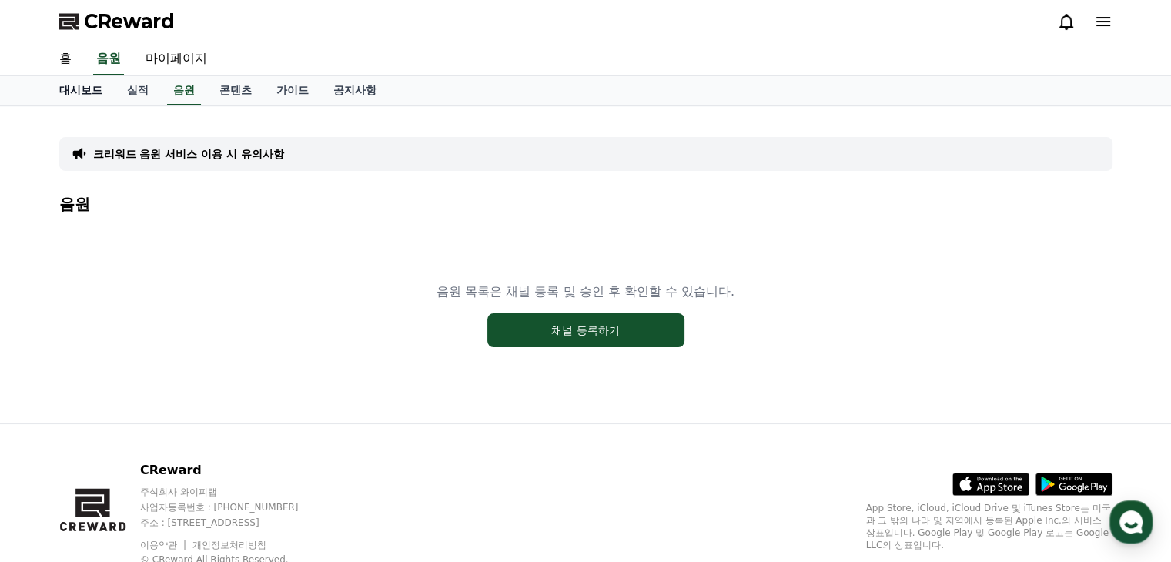
click at [80, 95] on link "대시보드" at bounding box center [81, 90] width 68 height 29
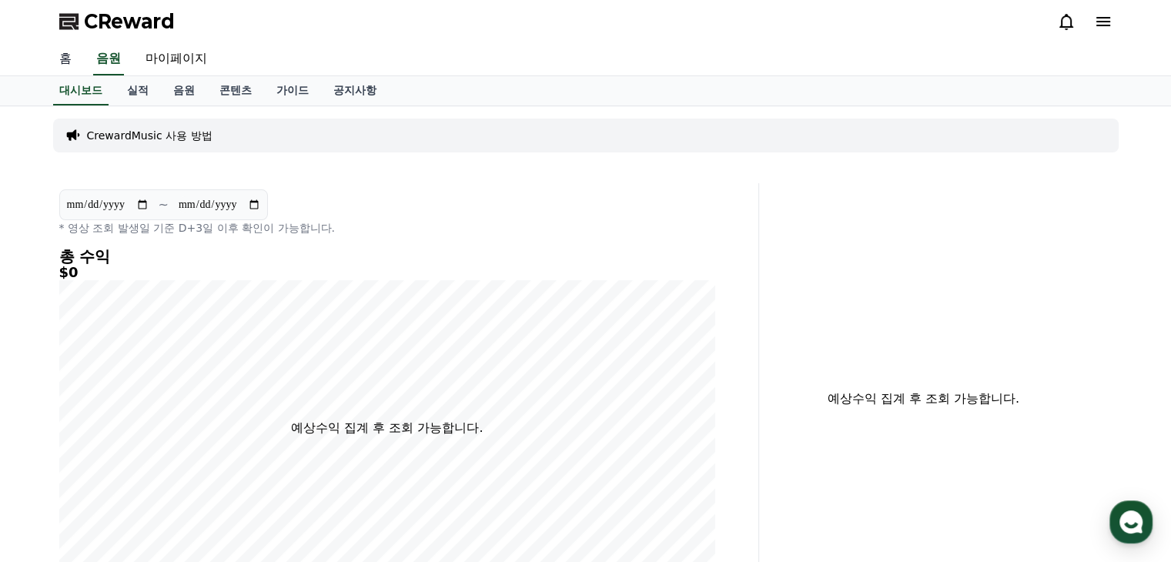
click at [73, 57] on link "홈" at bounding box center [65, 59] width 37 height 32
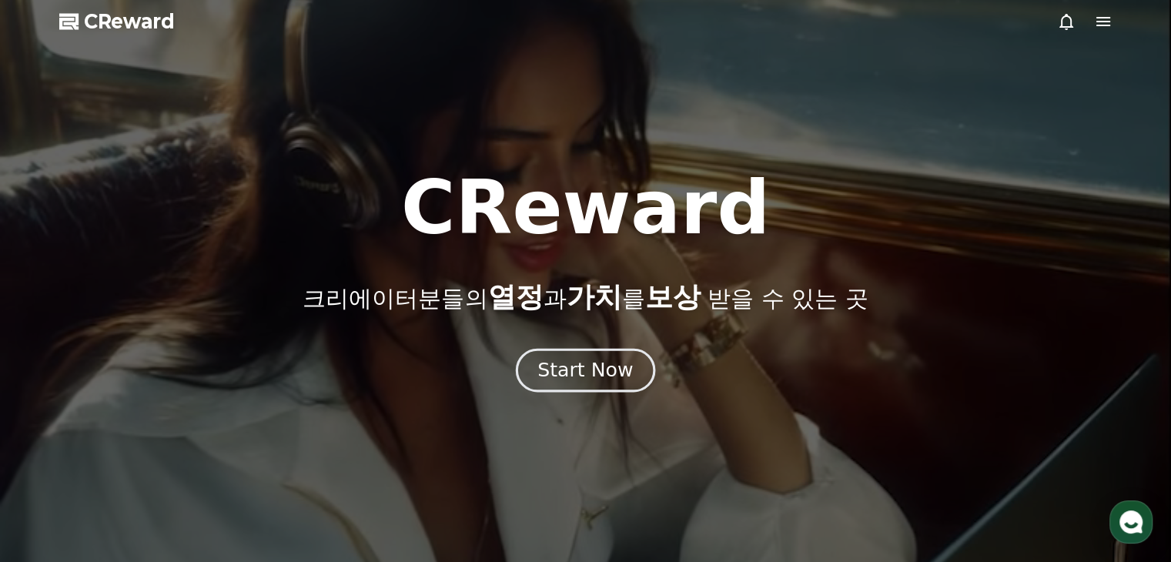
click at [582, 385] on button "Start Now" at bounding box center [585, 371] width 139 height 44
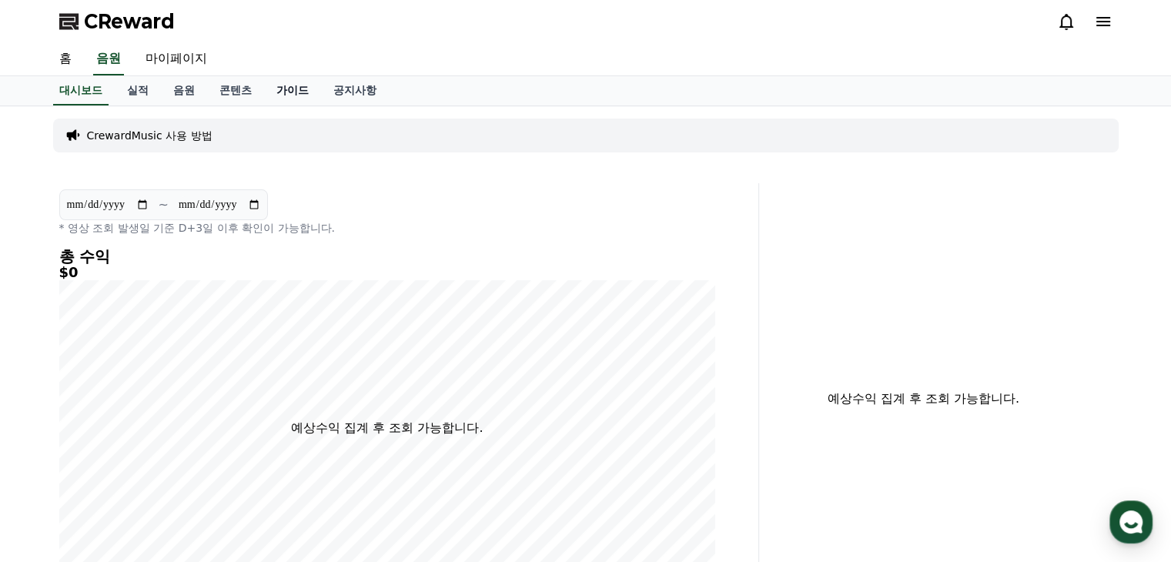
click at [287, 85] on link "가이드" at bounding box center [292, 90] width 57 height 29
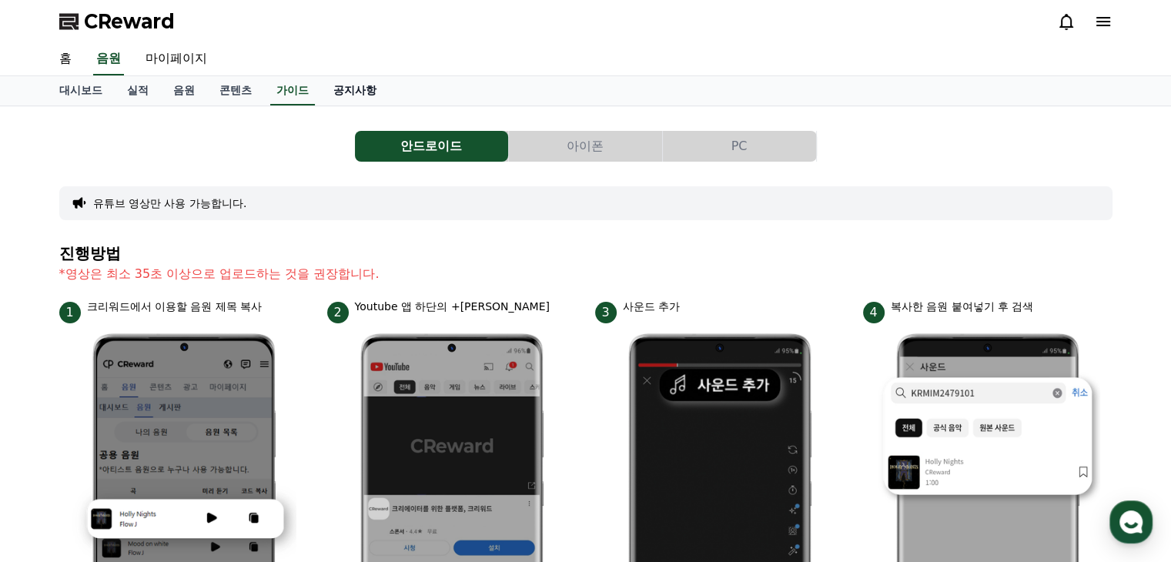
click at [360, 87] on link "공지사항" at bounding box center [355, 90] width 68 height 29
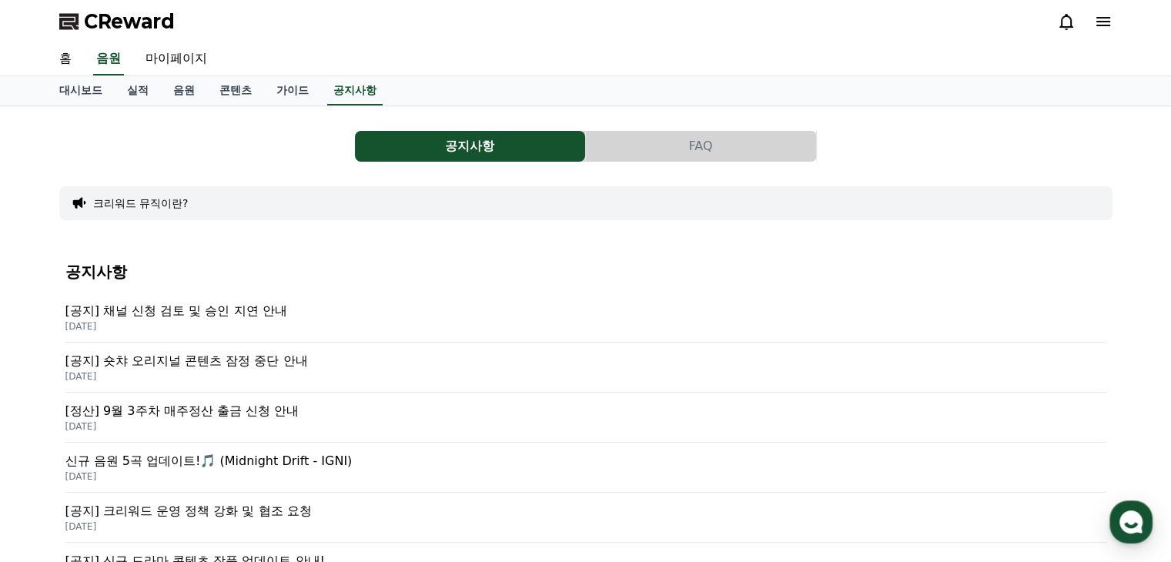
click at [132, 196] on button "크리워드 뮤직이란?" at bounding box center [140, 203] width 95 height 15
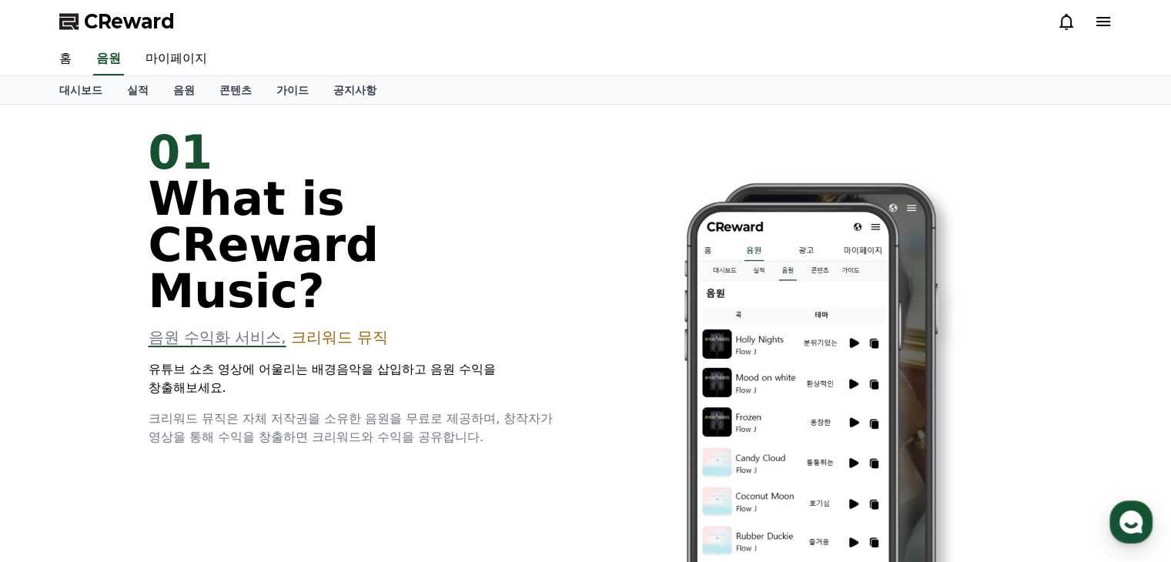
click at [1091, 26] on div at bounding box center [1084, 21] width 55 height 18
click at [1116, 22] on div "CReward" at bounding box center [586, 21] width 1078 height 43
click at [1096, 18] on icon at bounding box center [1103, 21] width 18 height 18
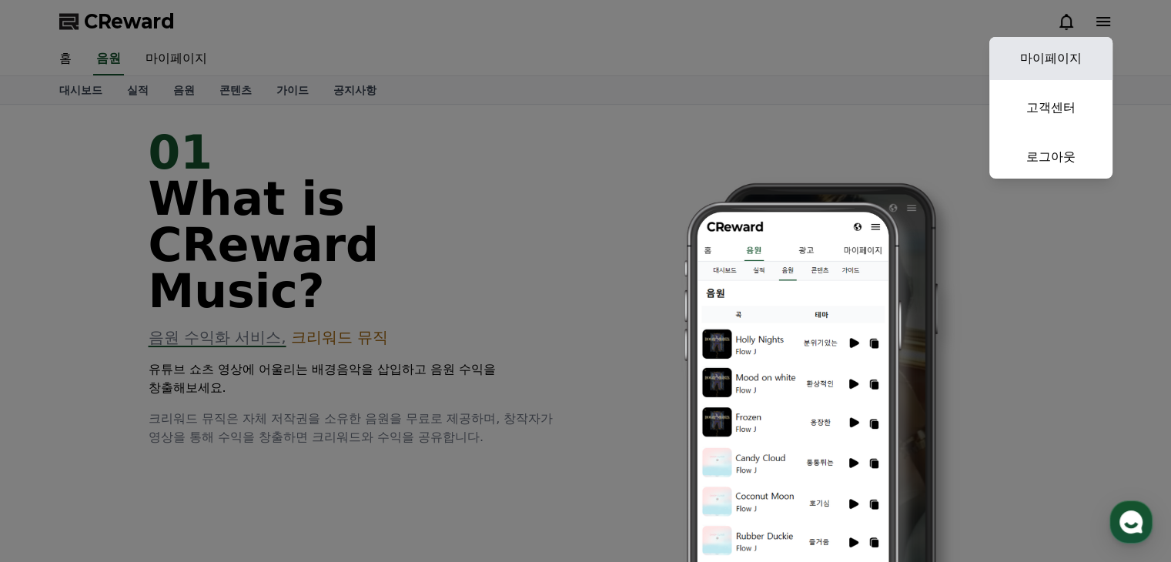
click at [1056, 64] on link "마이페이지" at bounding box center [1050, 58] width 123 height 43
select select "**********"
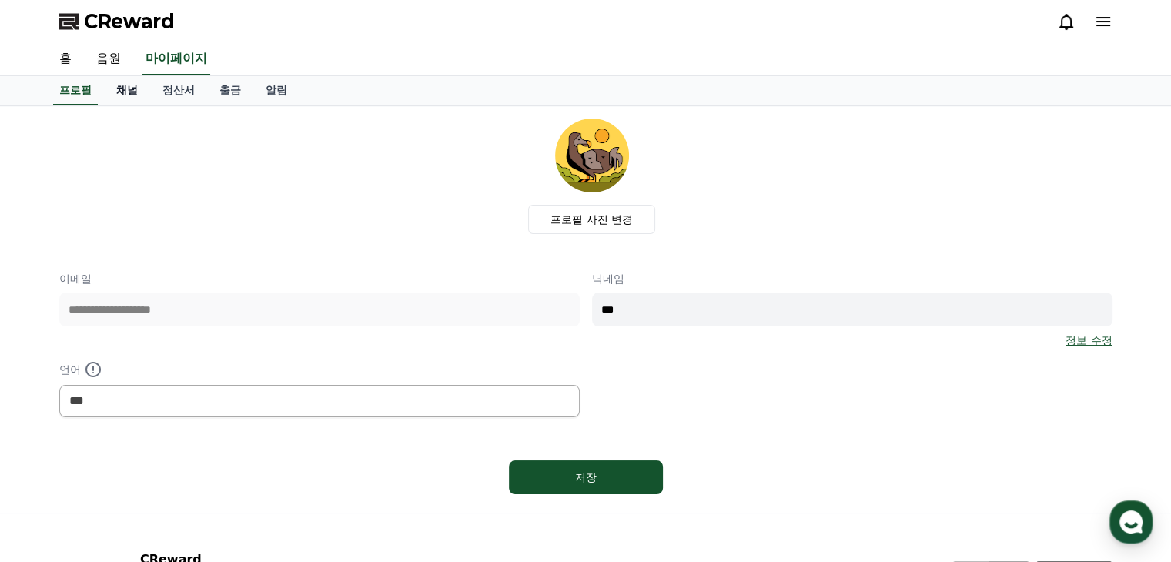
click at [134, 89] on link "채널" at bounding box center [127, 90] width 46 height 29
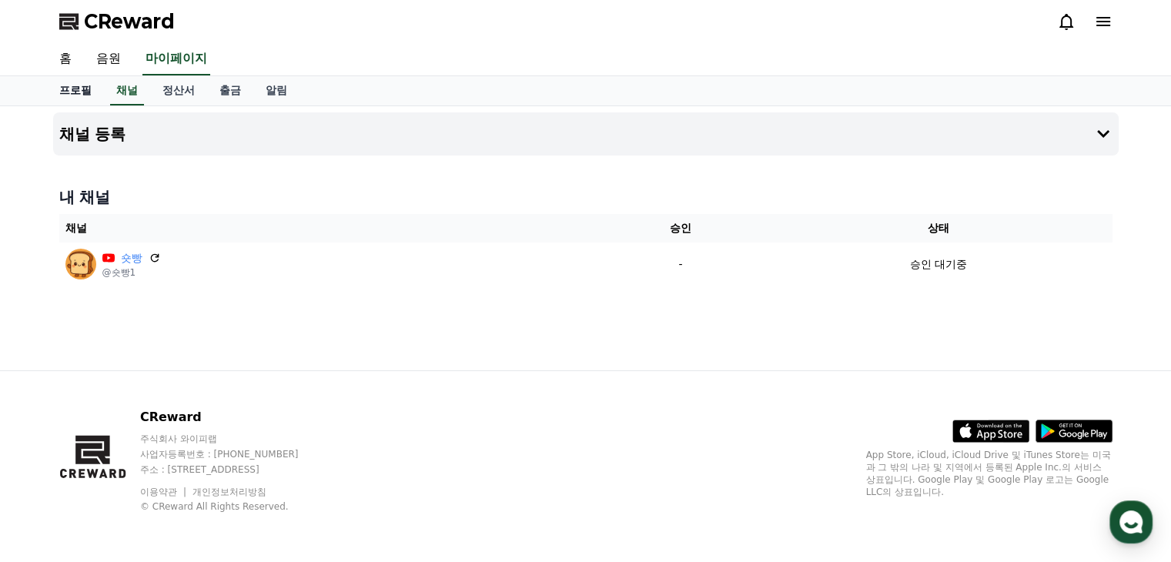
click at [73, 83] on link "프로필" at bounding box center [75, 90] width 57 height 29
select select "**********"
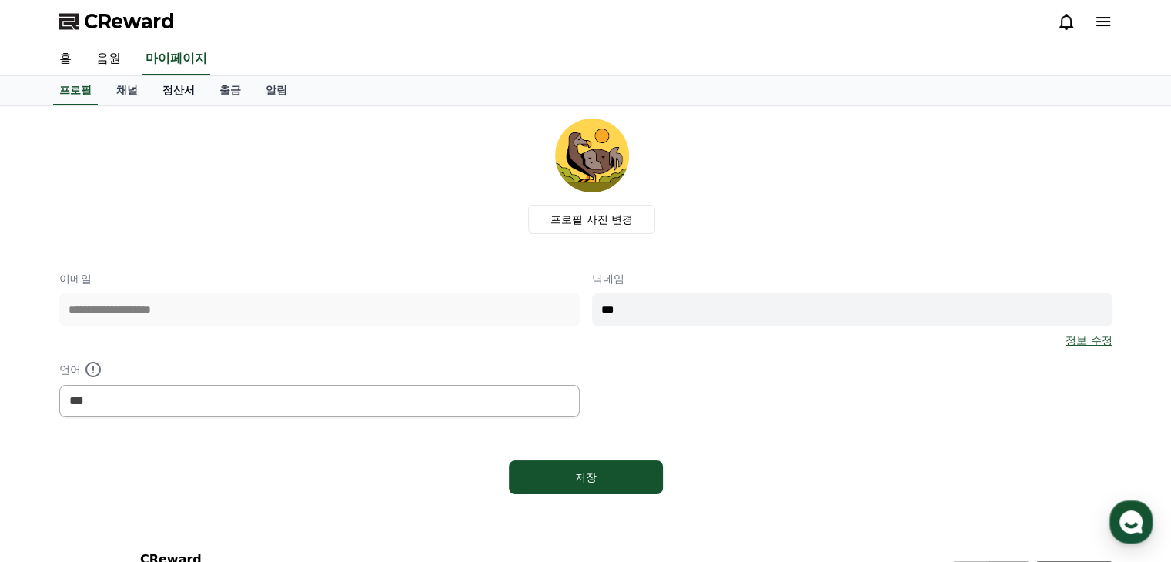
click at [169, 93] on link "정산서" at bounding box center [178, 90] width 57 height 29
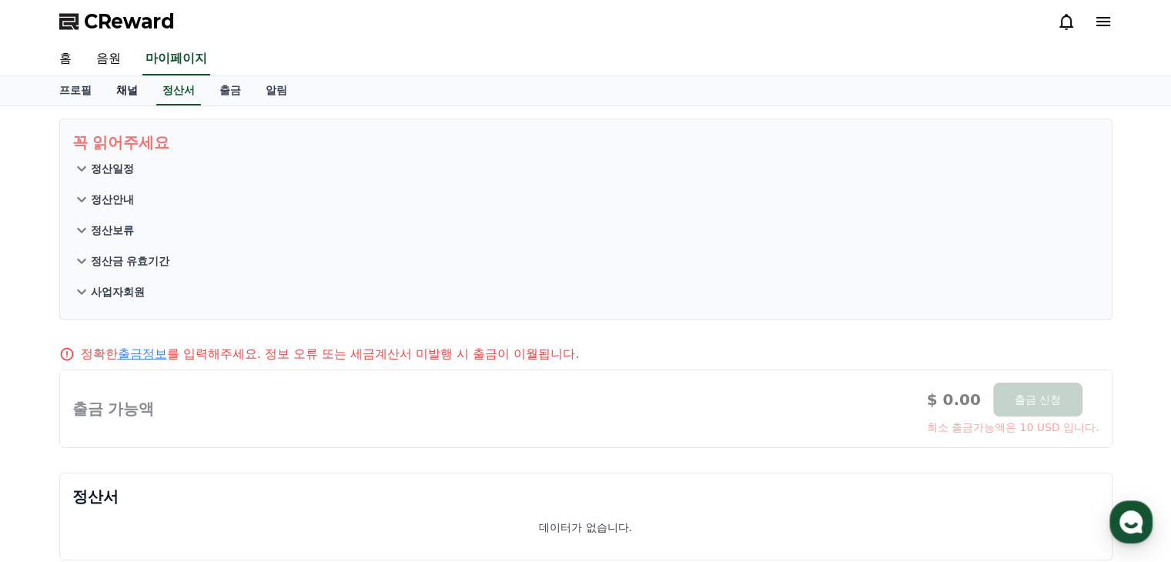
click at [121, 85] on link "채널" at bounding box center [127, 90] width 46 height 29
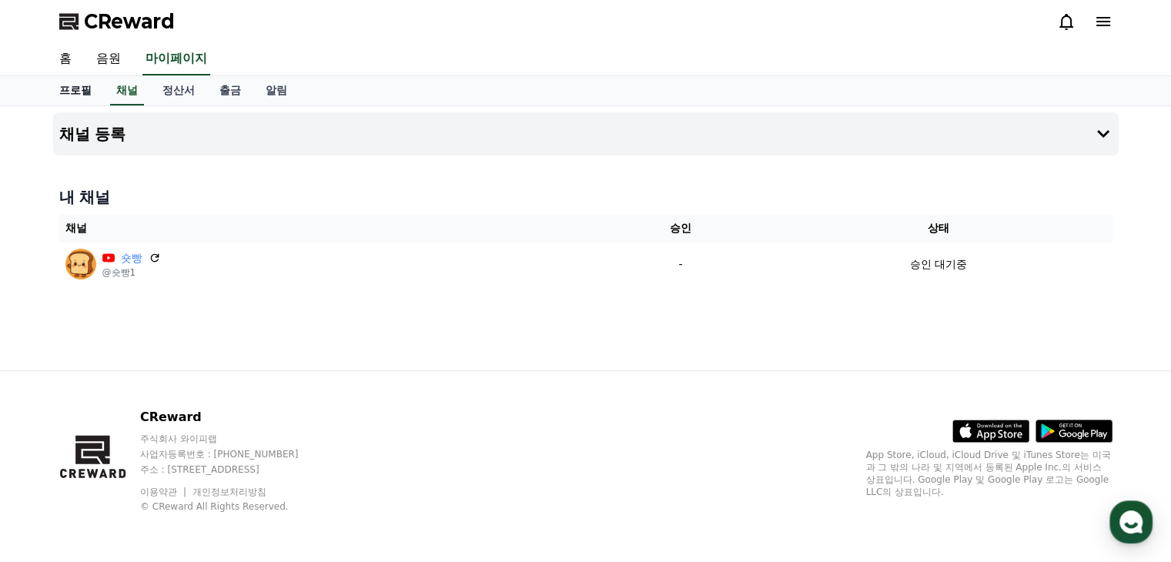
click at [74, 94] on link "프로필" at bounding box center [75, 90] width 57 height 29
select select "**********"
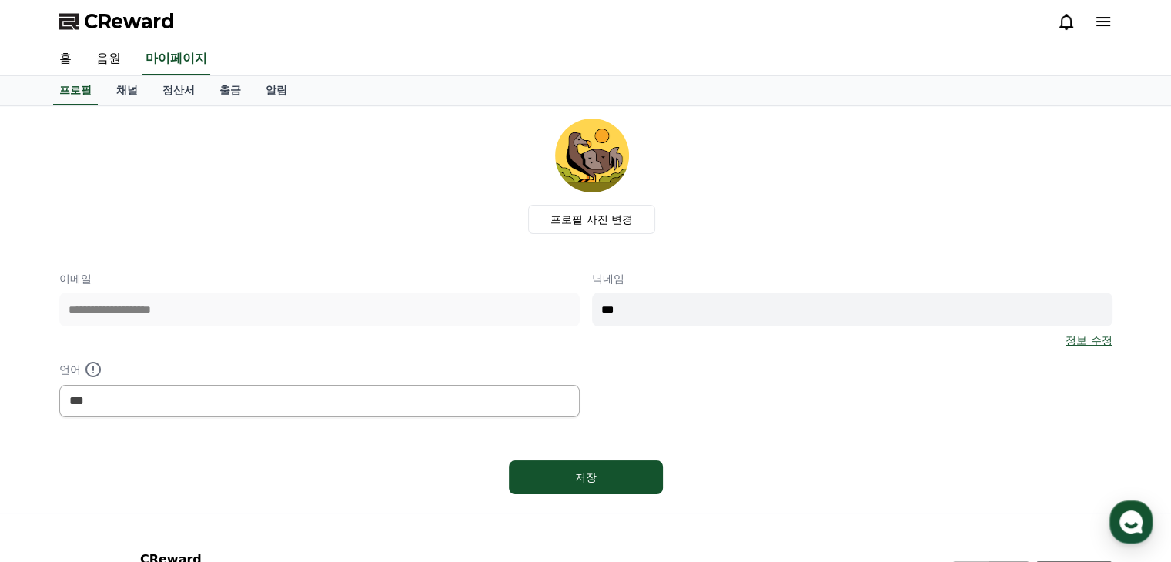
click at [671, 300] on input "***" at bounding box center [852, 310] width 520 height 34
click at [166, 96] on link "정산서" at bounding box center [178, 90] width 57 height 29
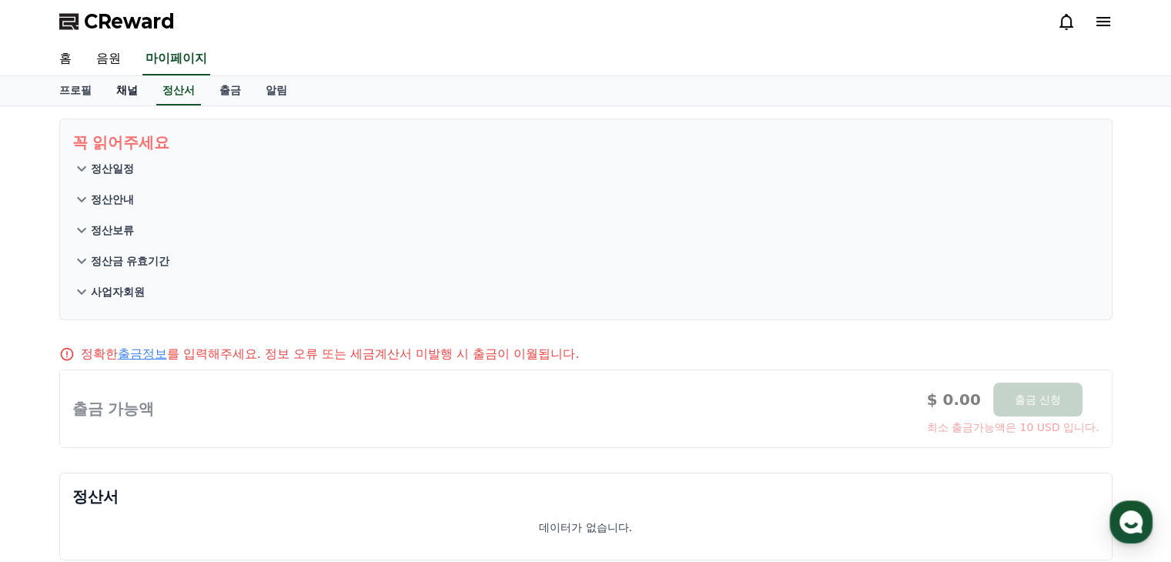
click at [123, 90] on link "채널" at bounding box center [127, 90] width 46 height 29
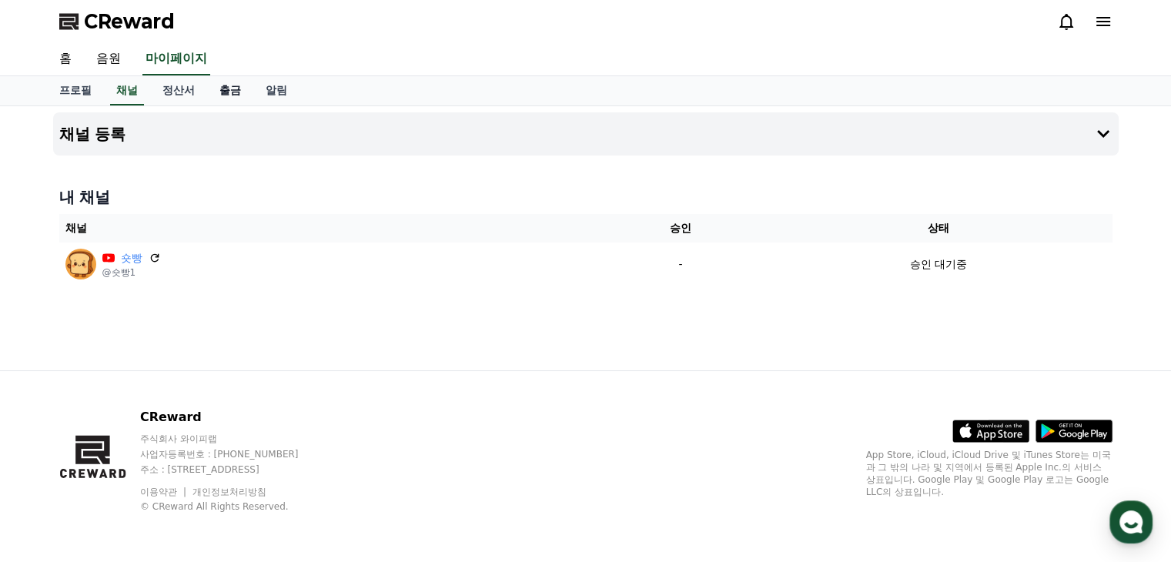
click at [226, 96] on link "출금" at bounding box center [230, 90] width 46 height 29
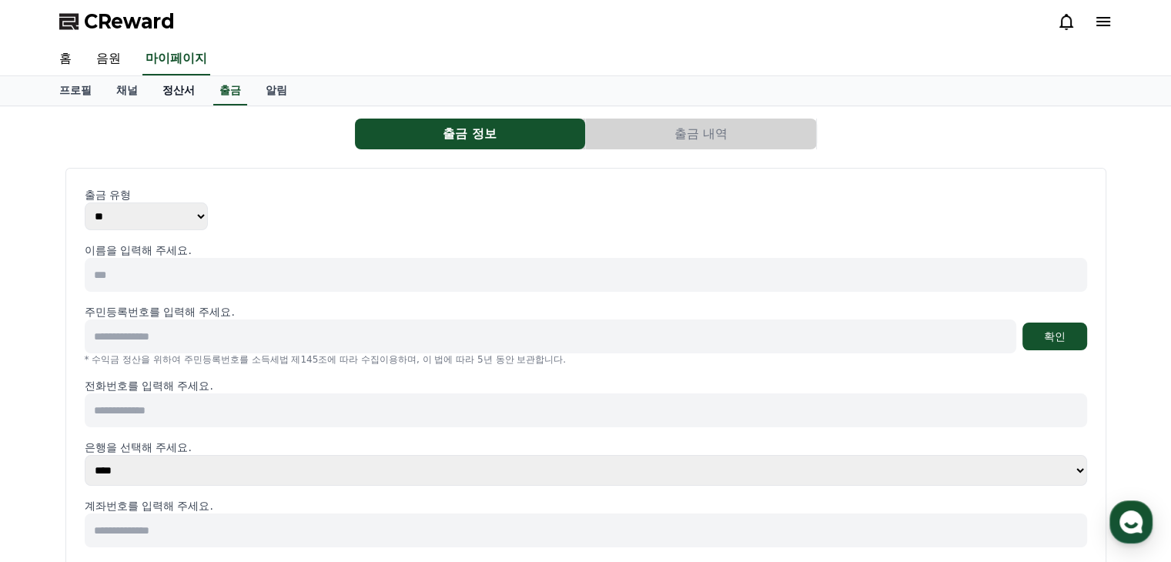
click at [183, 93] on link "정산서" at bounding box center [178, 90] width 57 height 29
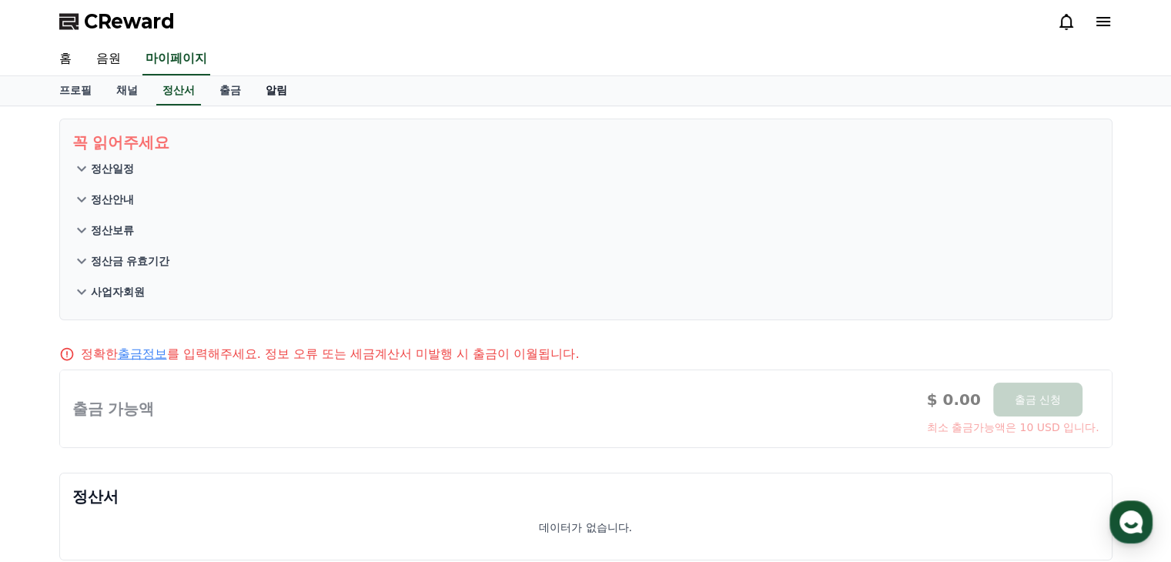
click at [270, 94] on link "알림" at bounding box center [276, 90] width 46 height 29
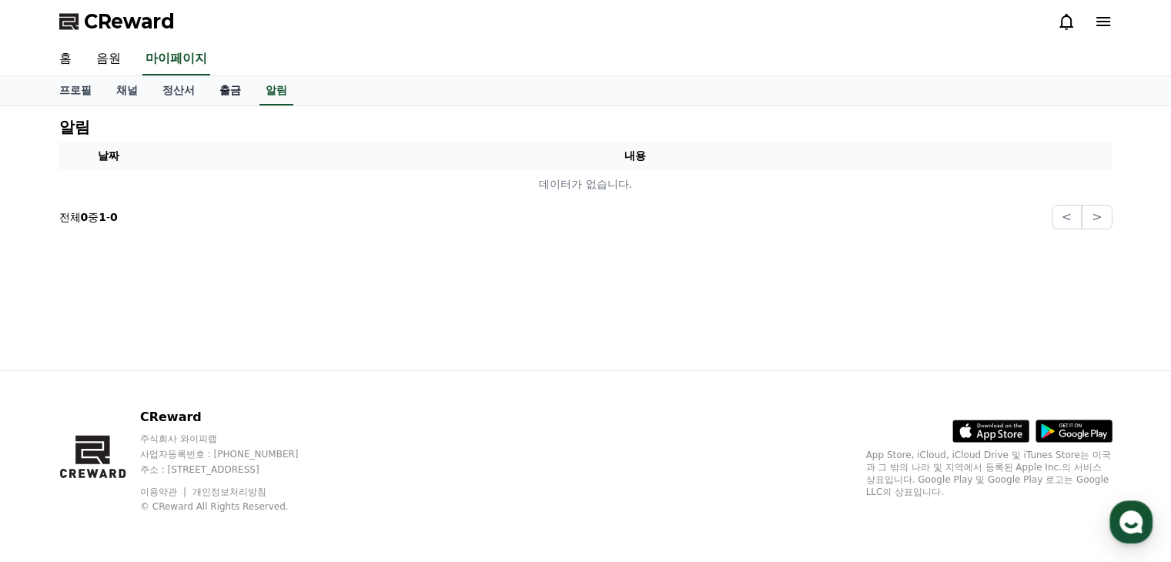
drag, startPoint x: 257, startPoint y: 89, endPoint x: 232, endPoint y: 85, distance: 24.9
click at [256, 89] on div "프로필 채널 정산서 출금 알림" at bounding box center [586, 90] width 1078 height 29
click at [225, 91] on link "출금" at bounding box center [230, 90] width 46 height 29
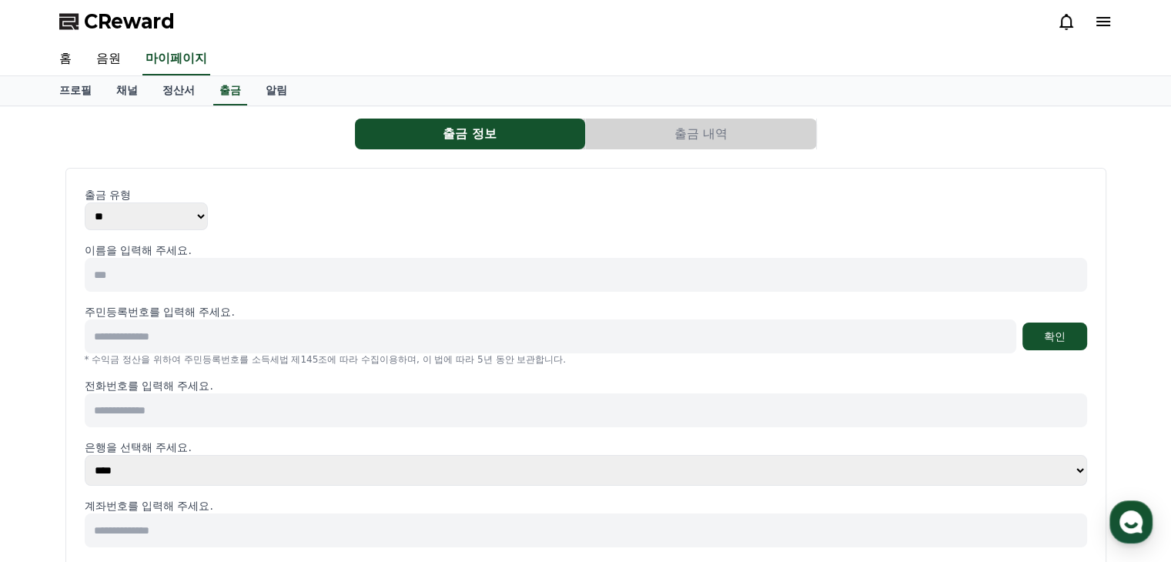
click at [169, 269] on input at bounding box center [586, 275] width 1002 height 34
click at [76, 85] on link "프로필" at bounding box center [75, 90] width 57 height 29
select select "**********"
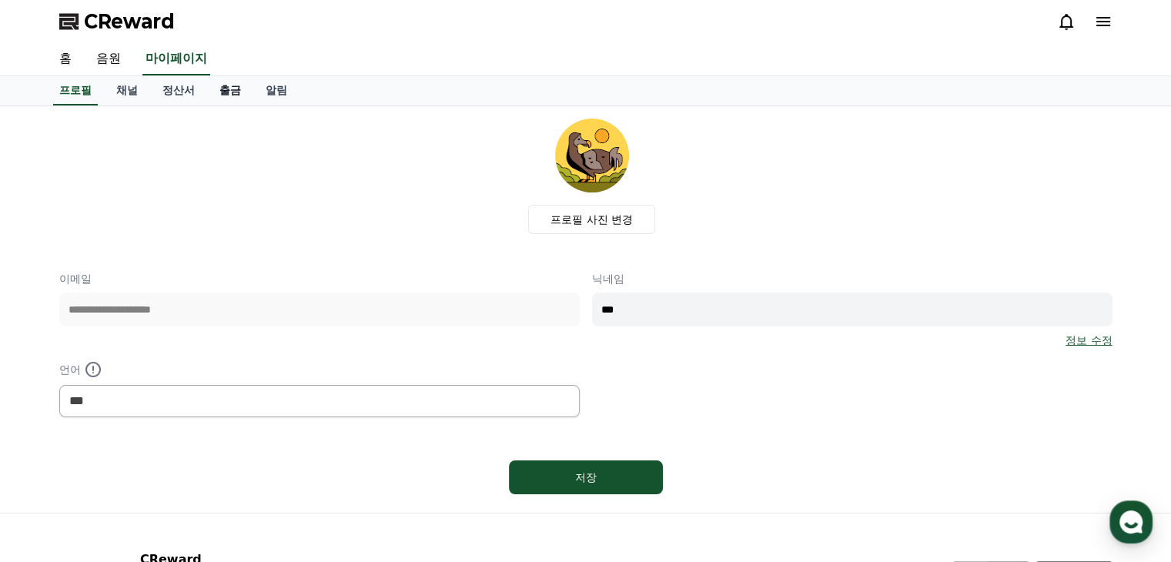
click at [227, 89] on link "출금" at bounding box center [230, 90] width 46 height 29
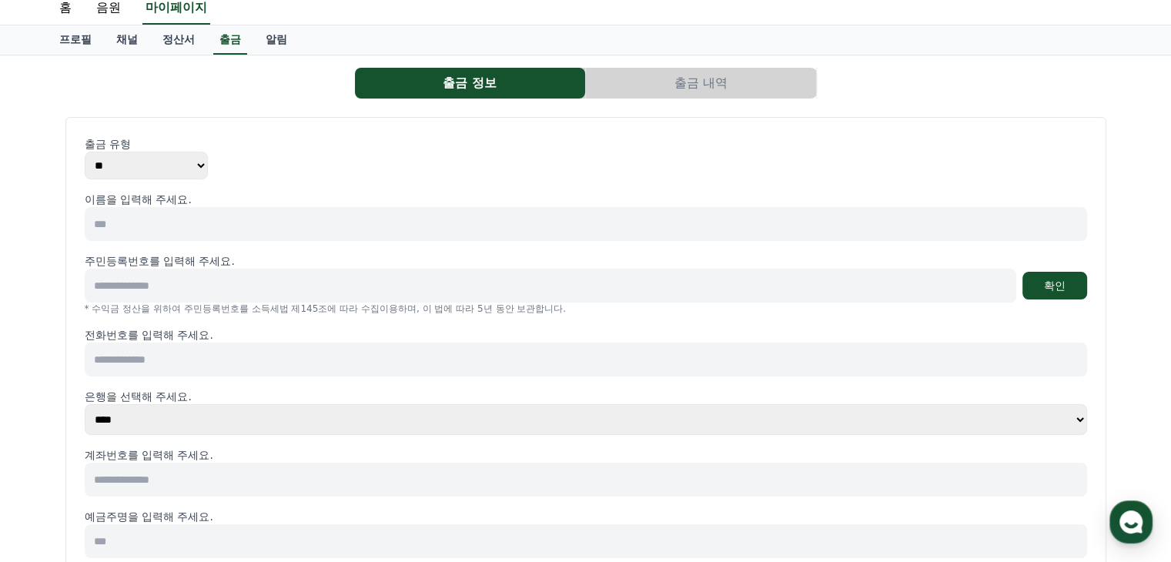
scroll to position [154, 0]
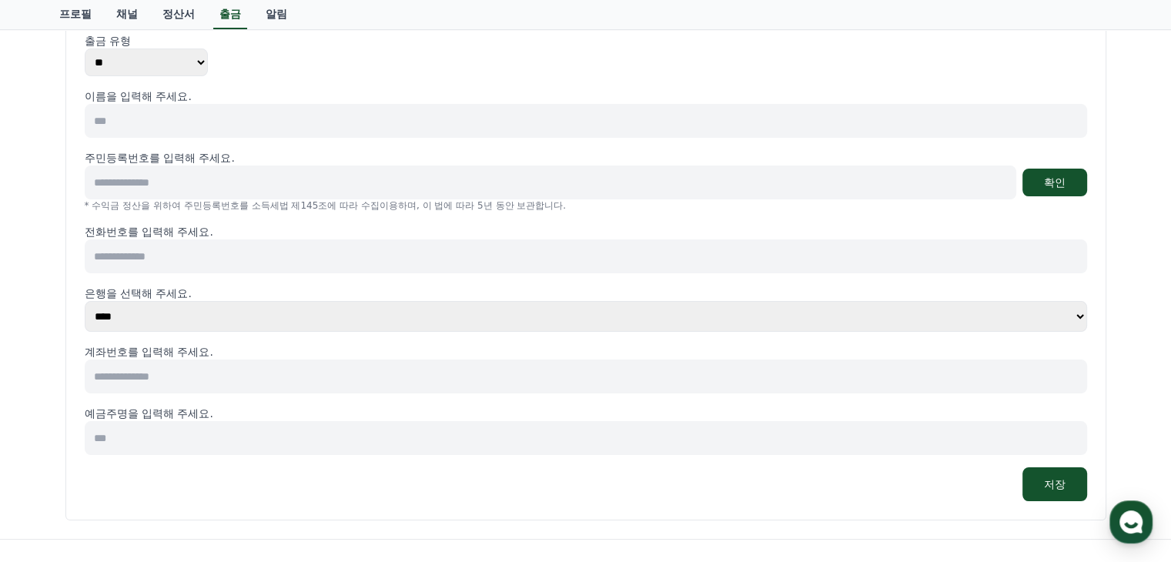
click at [189, 166] on input at bounding box center [551, 183] width 932 height 34
click at [289, 86] on div "출금 유형 ** *** 이름을 입력해 주세요. 주민등록번호를 입력해 주세요. 확인 * 수익금 정산을 위하여 주민등록번호를 소득세법 제145조에…" at bounding box center [586, 267] width 1002 height 468
click at [210, 182] on input at bounding box center [551, 183] width 932 height 34
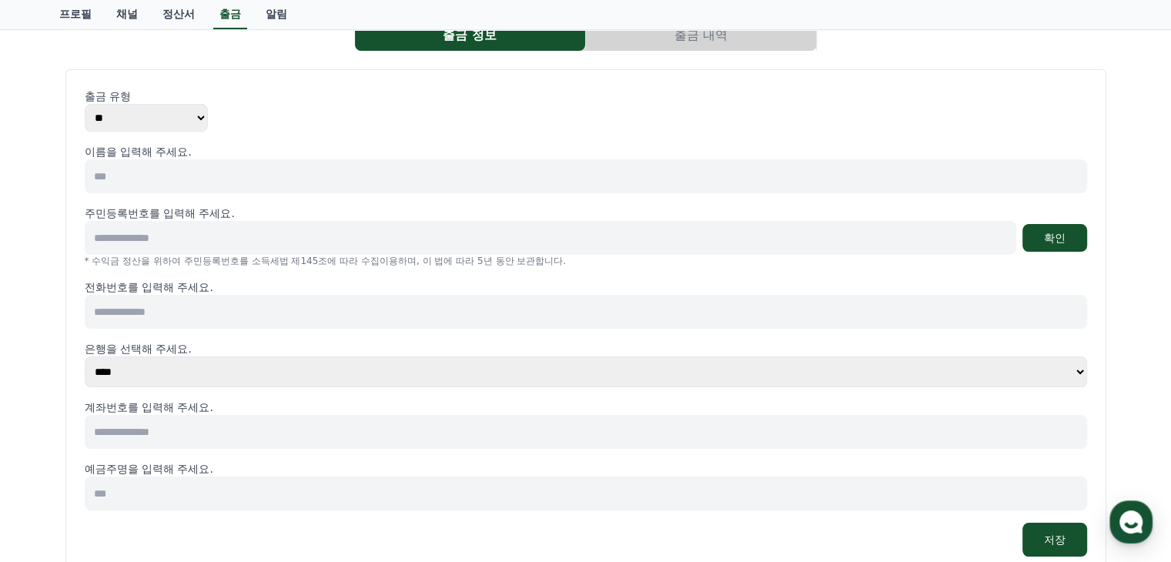
scroll to position [0, 0]
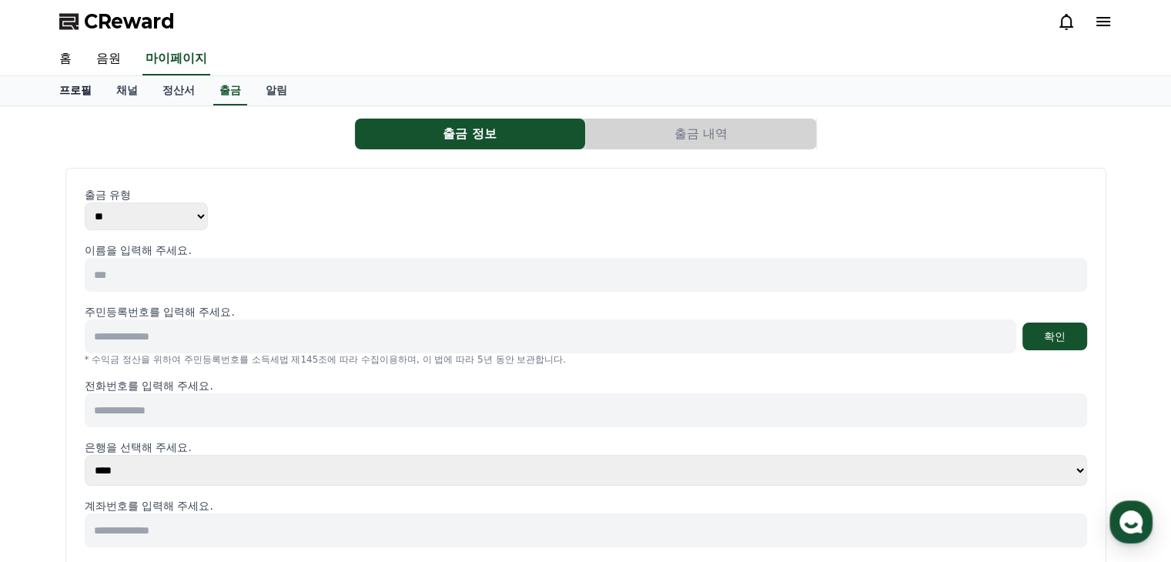
click at [66, 87] on link "프로필" at bounding box center [75, 90] width 57 height 29
select select "**********"
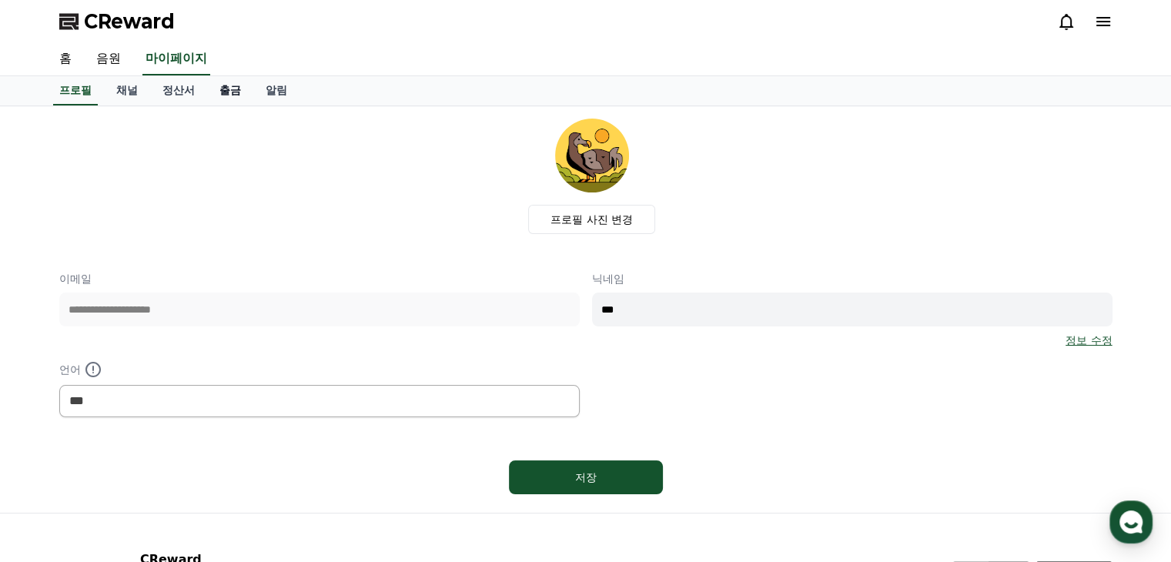
click at [240, 97] on link "출금" at bounding box center [230, 90] width 46 height 29
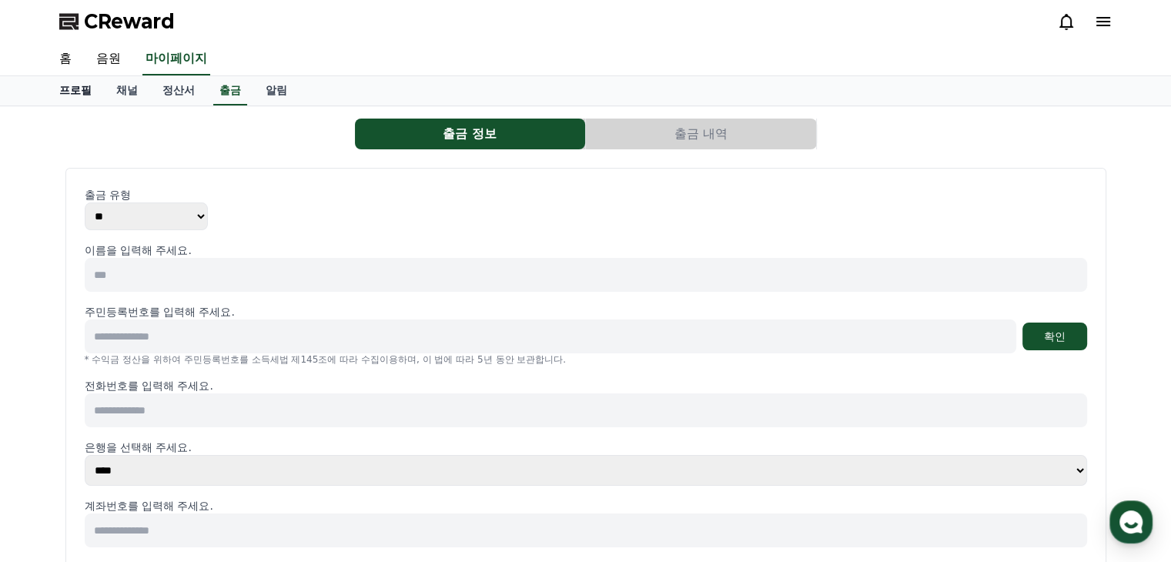
click at [68, 95] on link "프로필" at bounding box center [75, 90] width 57 height 29
select select "**********"
